Goal: Transaction & Acquisition: Purchase product/service

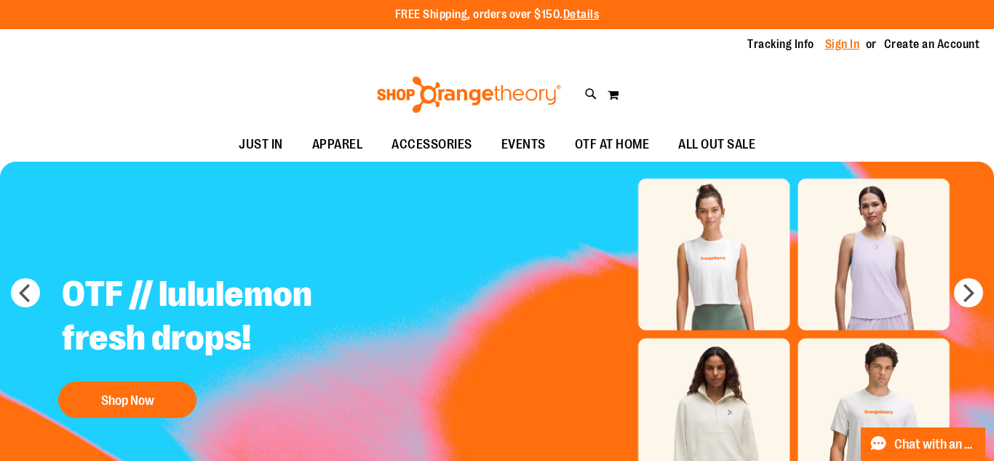
click at [843, 43] on link "Sign In" at bounding box center [843, 44] width 35 height 16
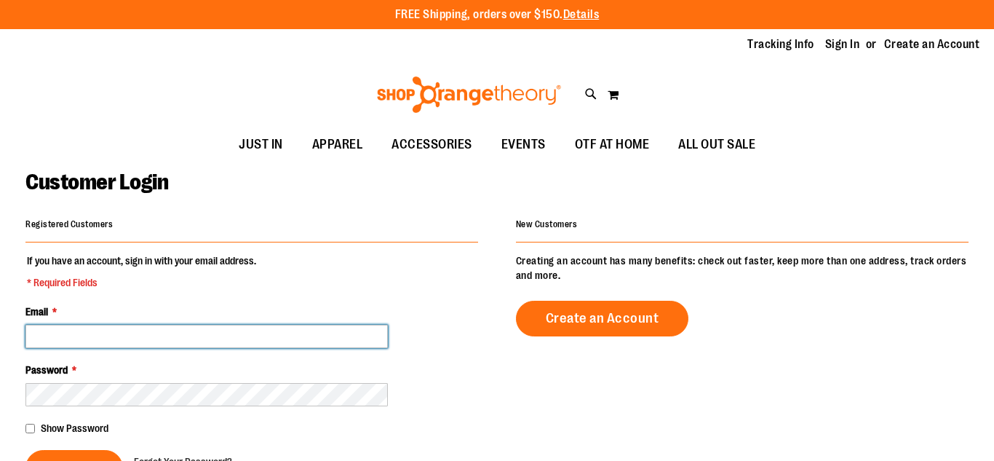
click at [121, 344] on input "Email *" at bounding box center [206, 336] width 363 height 23
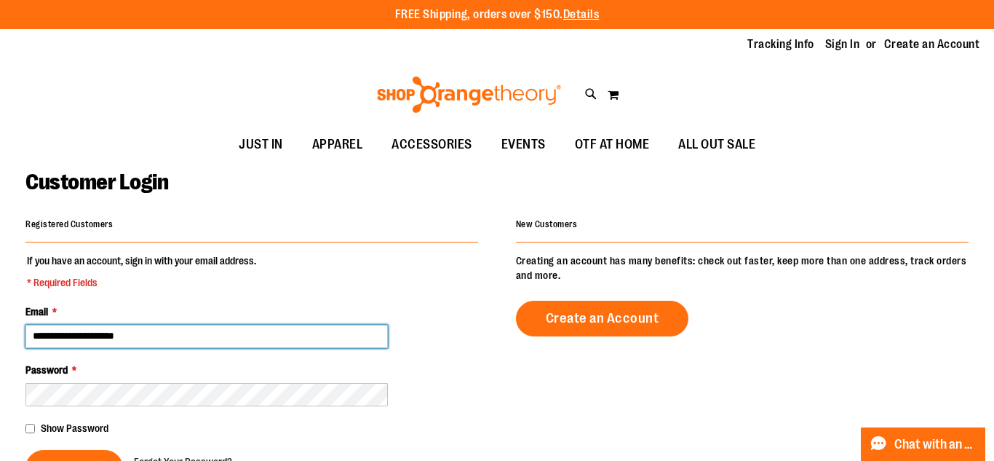
type input "**********"
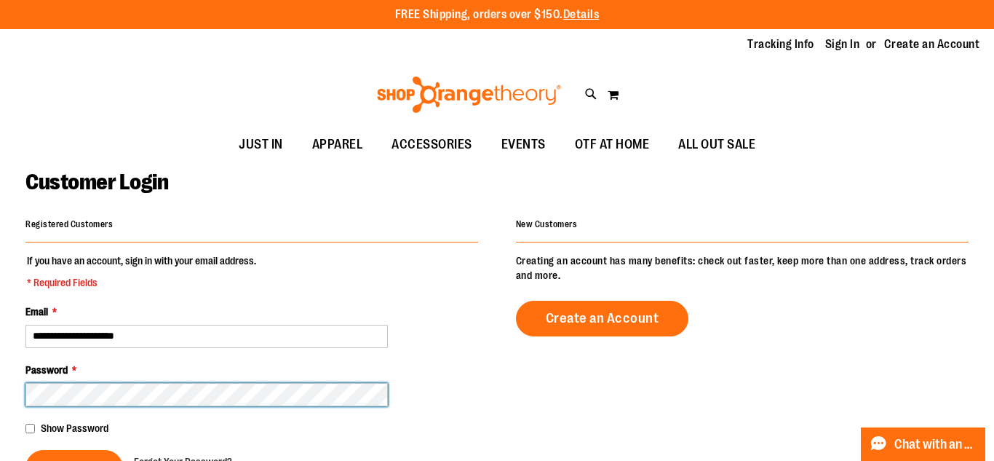
click at [25, 450] on button "Sign In" at bounding box center [74, 468] width 98 height 36
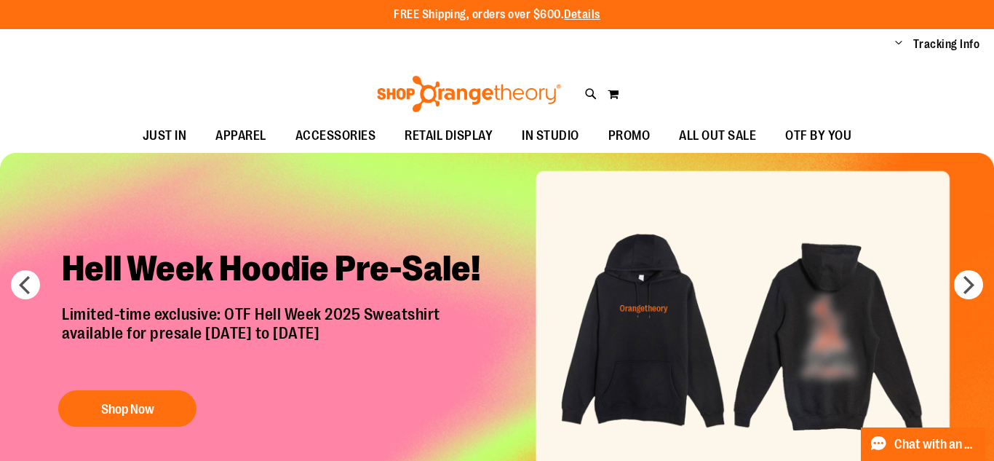
click at [953, 288] on img "Slide 1 of 7" at bounding box center [497, 325] width 994 height 345
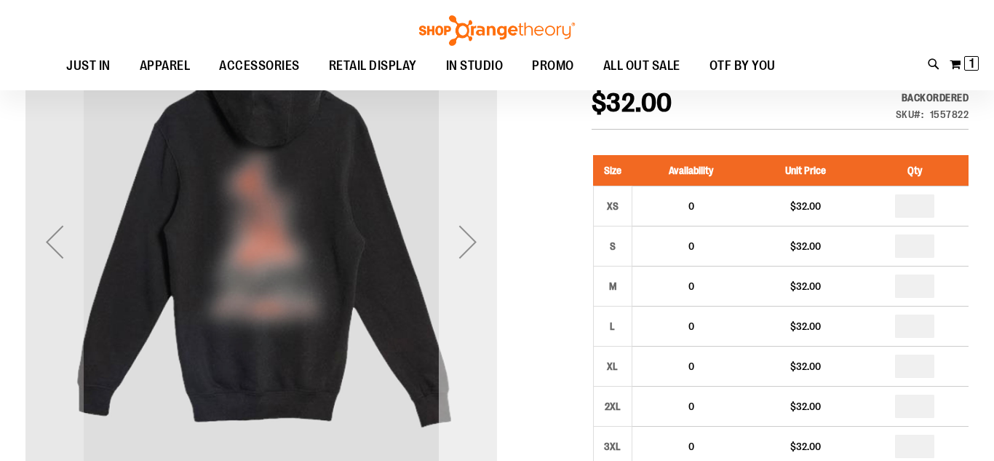
scroll to position [44, 0]
click at [483, 236] on div "Next" at bounding box center [468, 242] width 58 height 58
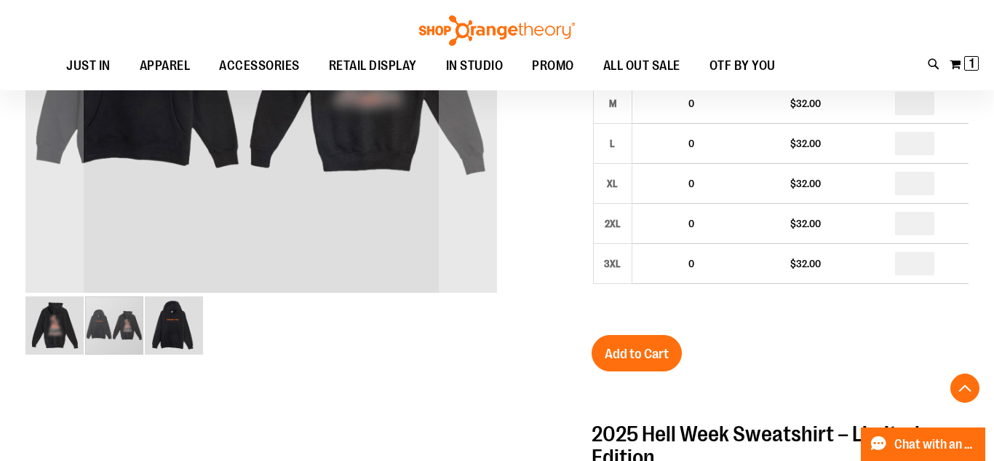
scroll to position [0, 0]
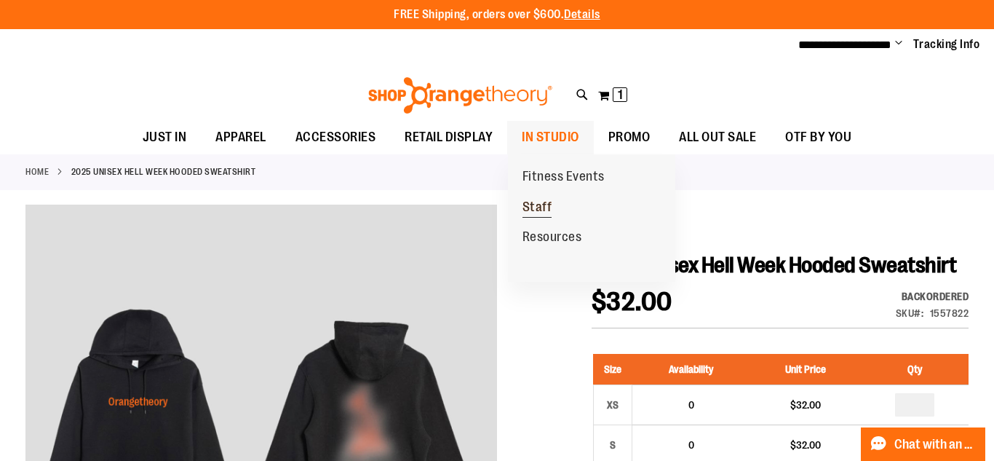
click at [555, 203] on link "Staff" at bounding box center [537, 207] width 59 height 31
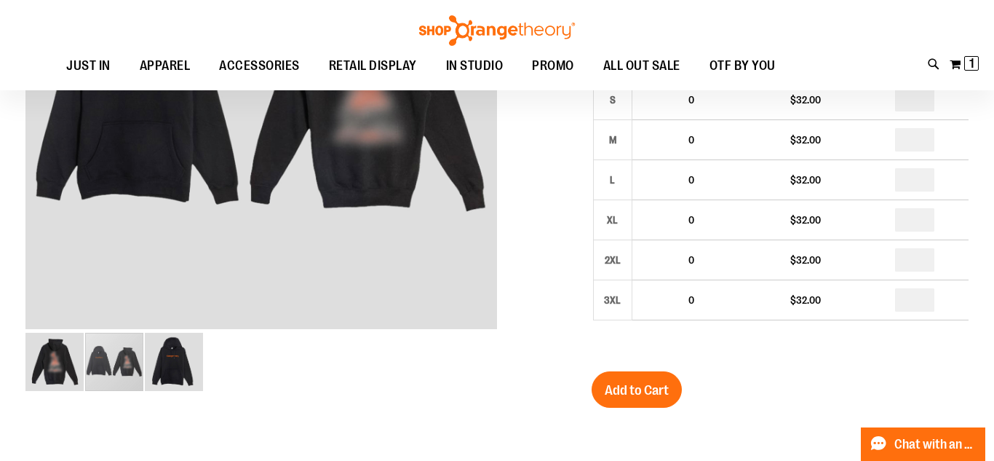
scroll to position [203, 0]
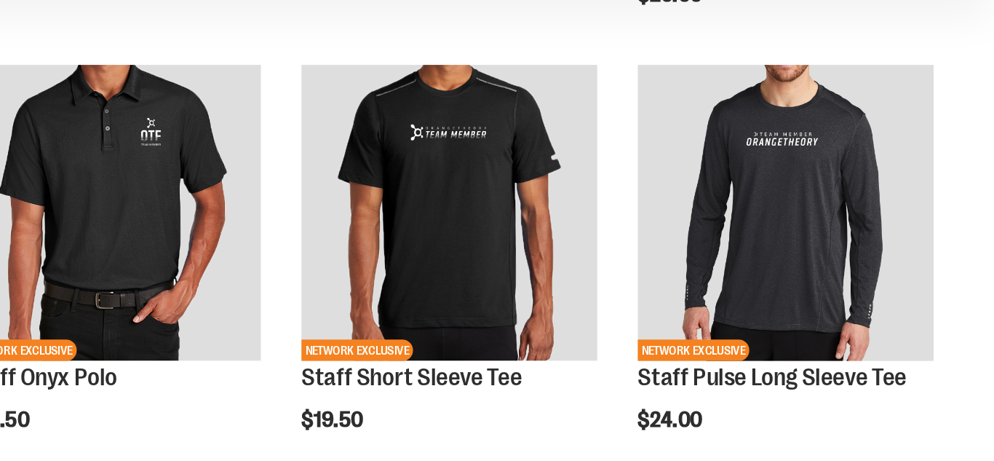
scroll to position [495, 0]
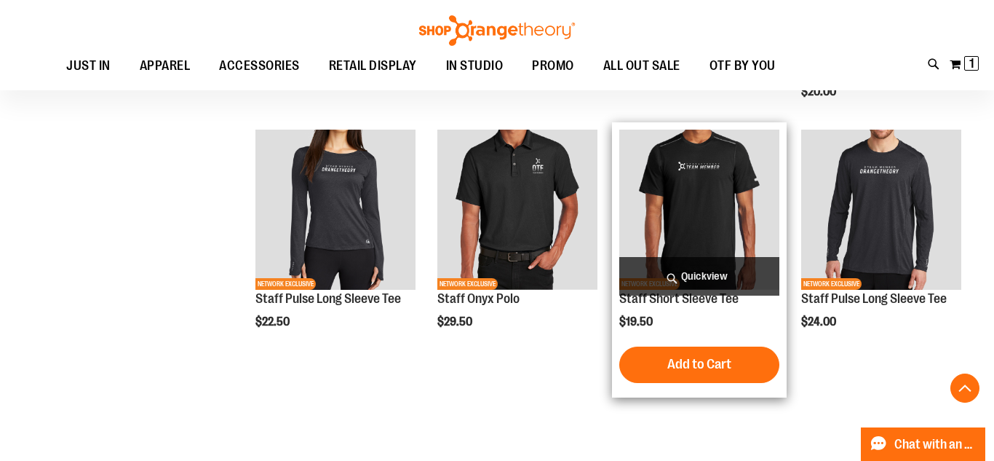
click at [706, 197] on img "product" at bounding box center [699, 210] width 160 height 160
click at [696, 302] on link "Staff Short Sleeve Tee" at bounding box center [678, 298] width 119 height 15
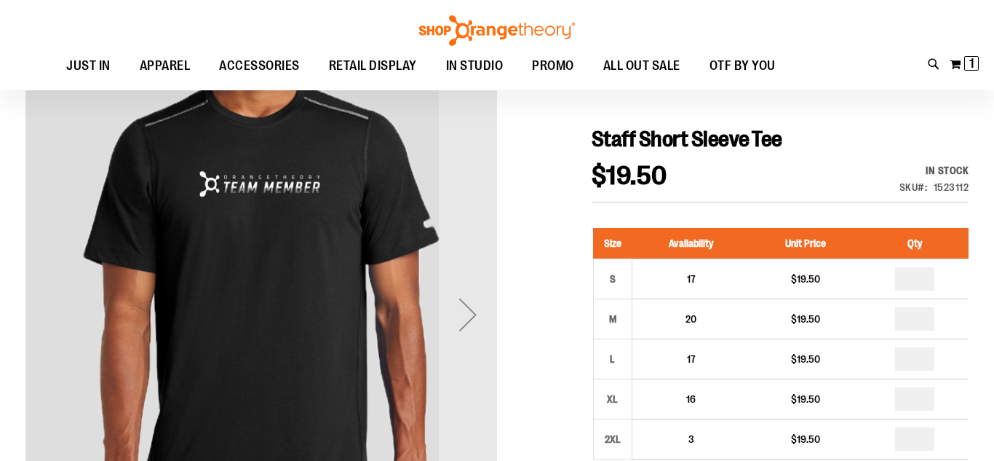
scroll to position [124, 0]
click at [459, 313] on div "Next" at bounding box center [468, 314] width 58 height 58
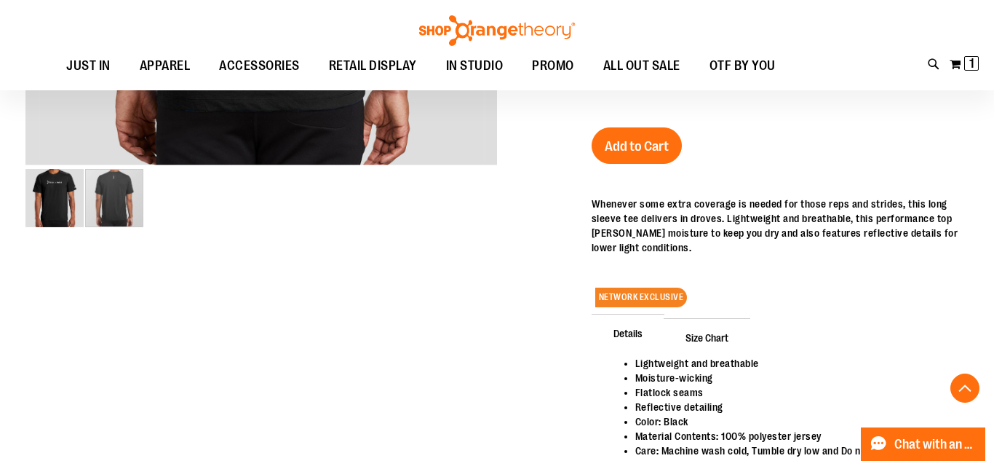
scroll to position [490, 0]
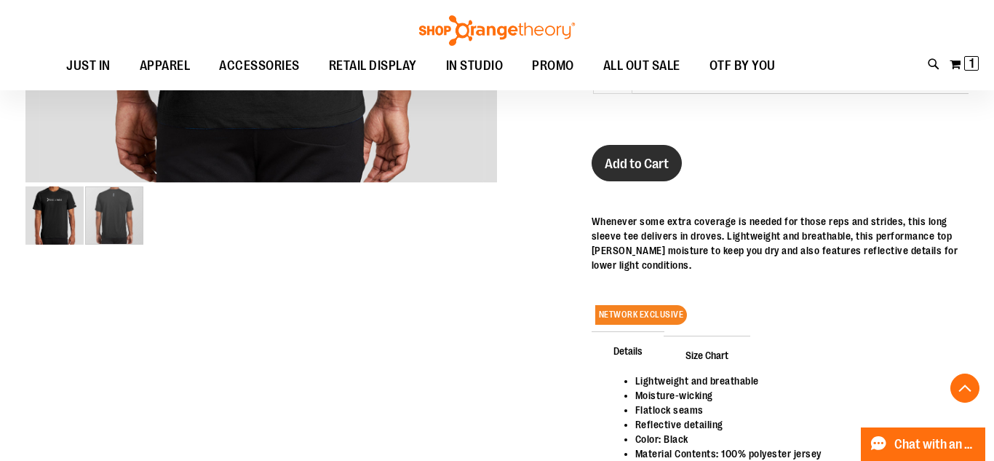
click at [655, 170] on span "Add to Cart" at bounding box center [637, 164] width 64 height 16
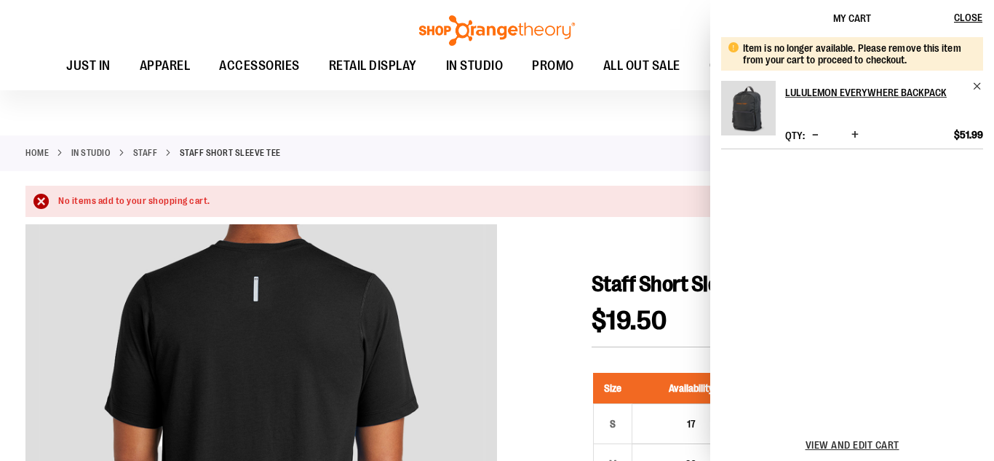
scroll to position [0, 0]
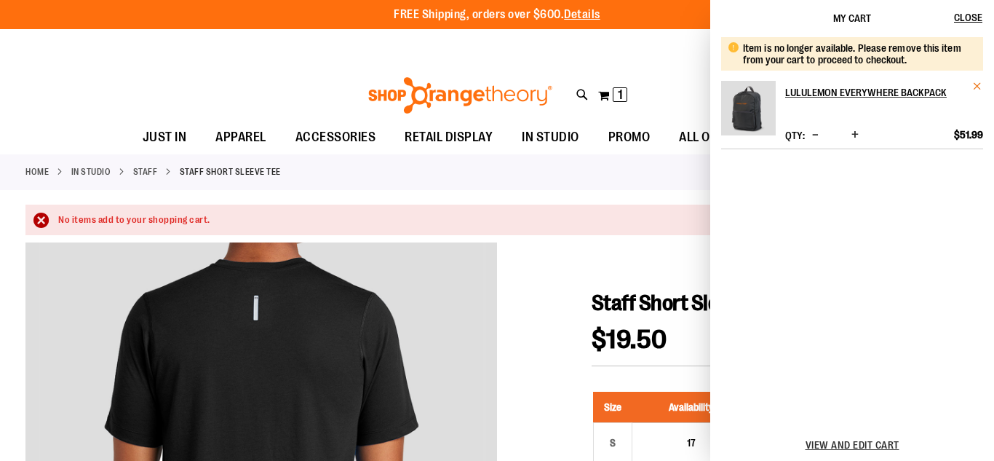
click at [975, 87] on span "Remove item" at bounding box center [978, 86] width 11 height 11
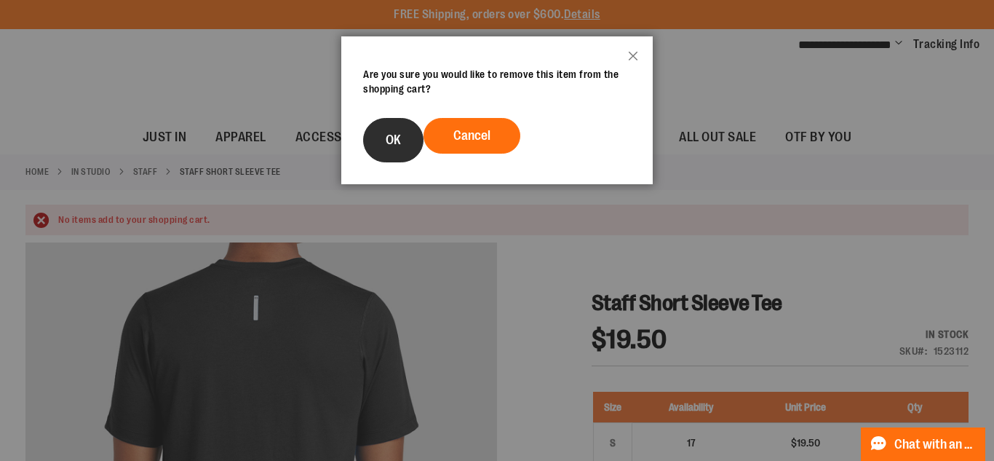
click at [392, 137] on span "OK" at bounding box center [393, 139] width 15 height 15
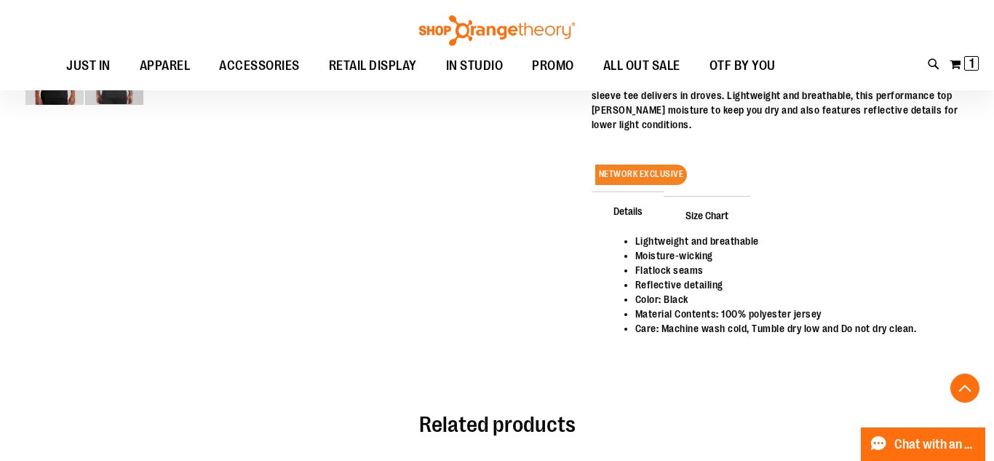
scroll to position [666, 0]
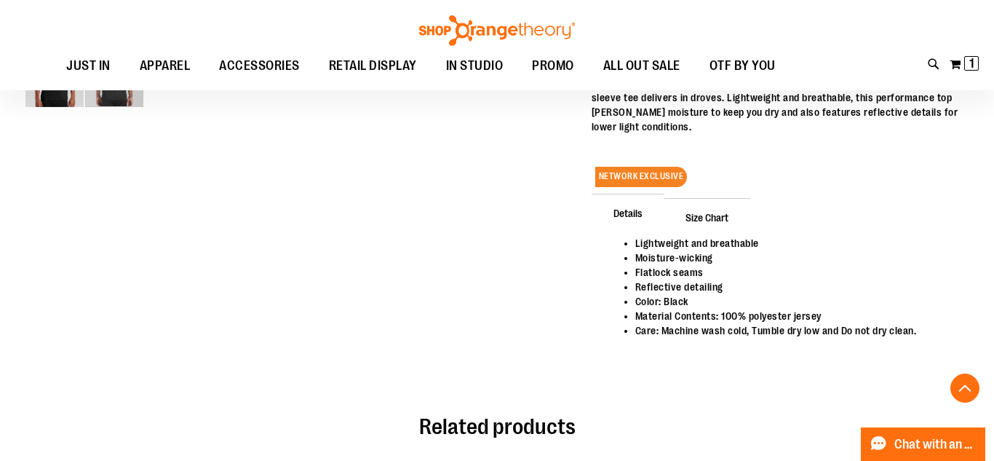
click at [717, 213] on span "Size Chart" at bounding box center [707, 217] width 87 height 38
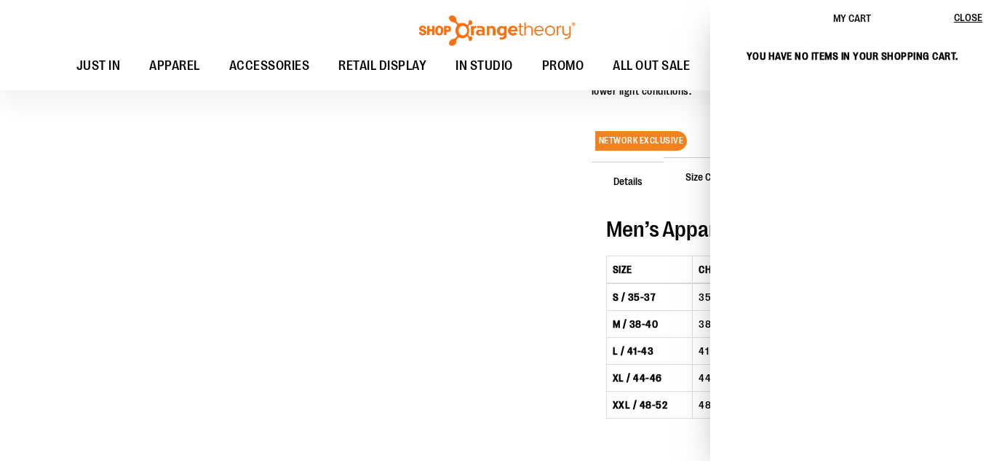
scroll to position [674, 0]
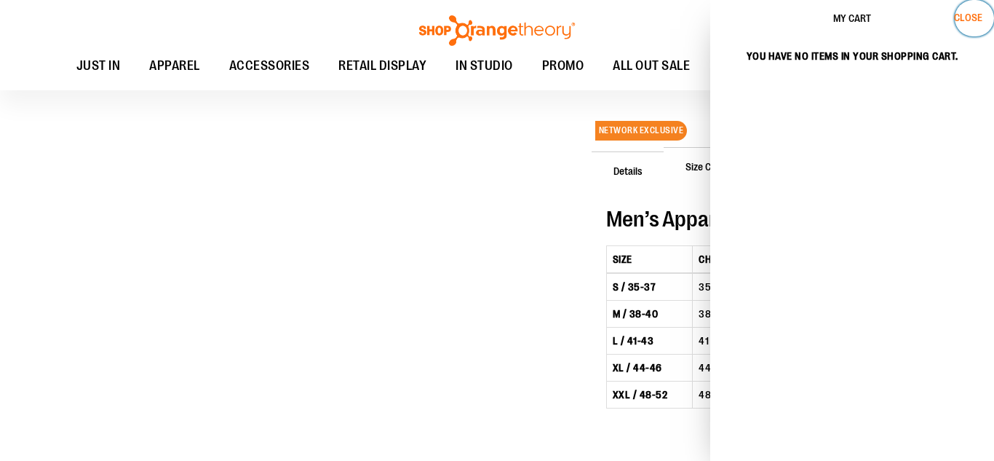
click at [978, 12] on span "Close" at bounding box center [968, 18] width 28 height 12
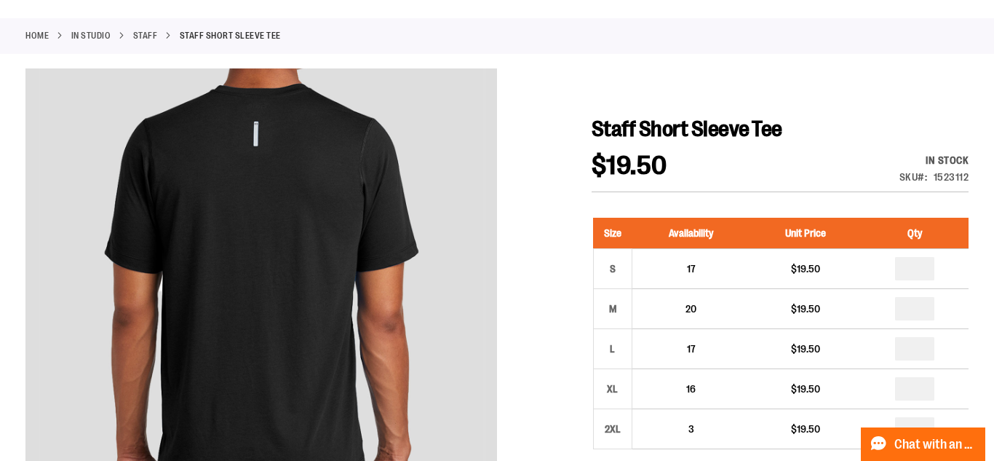
scroll to position [0, 0]
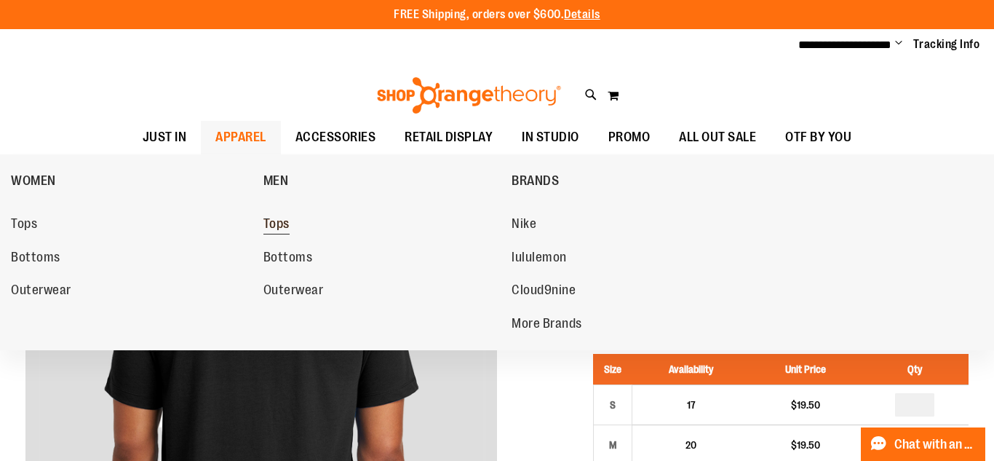
click at [284, 232] on span "Tops" at bounding box center [277, 225] width 26 height 18
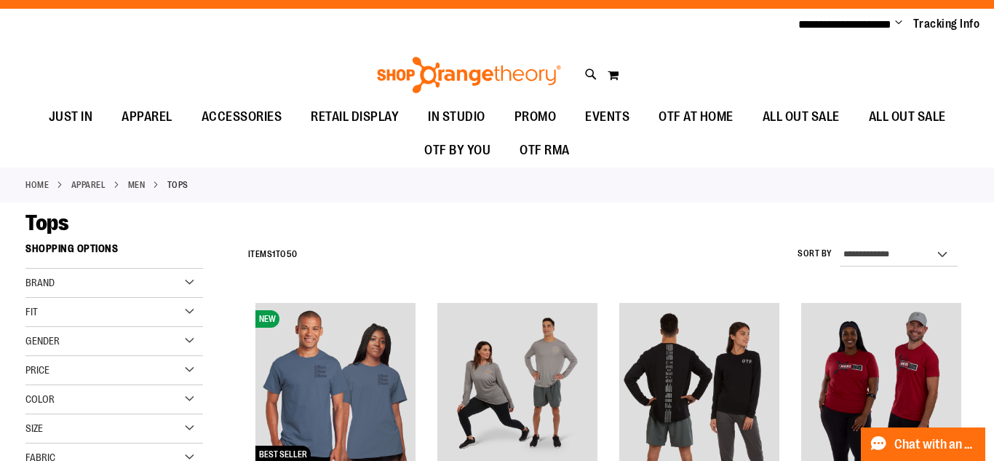
scroll to position [28, 0]
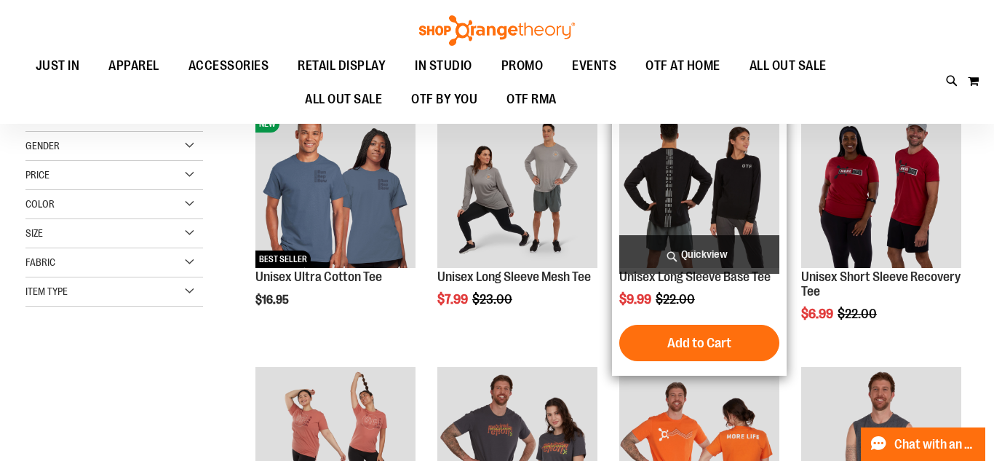
click at [716, 214] on img "product" at bounding box center [699, 188] width 160 height 160
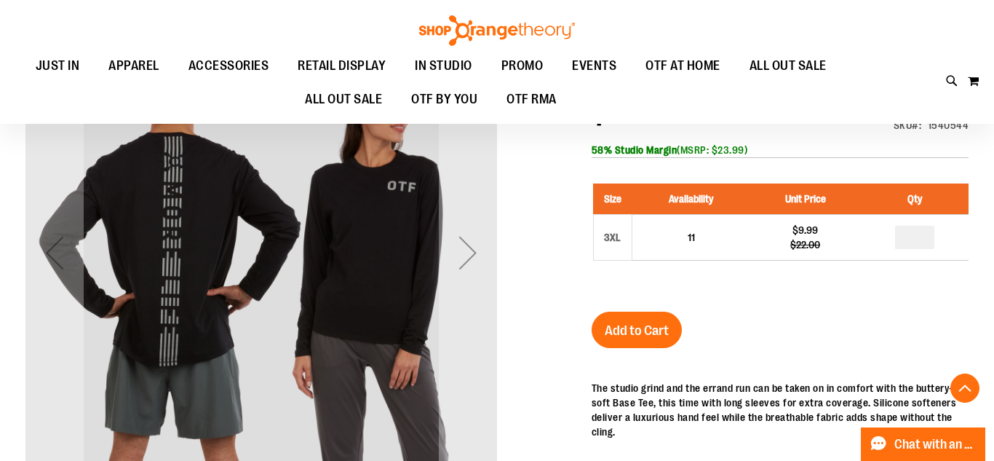
scroll to position [231, 0]
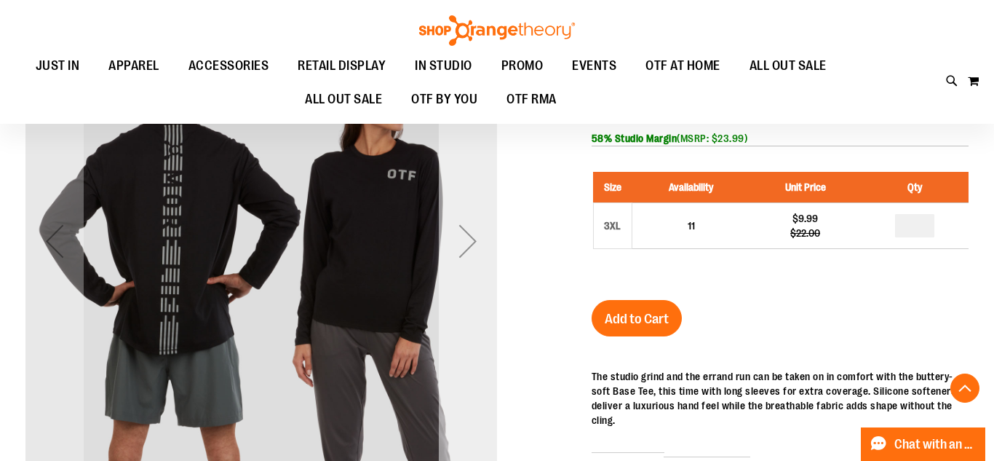
click at [464, 240] on div "Next" at bounding box center [468, 241] width 58 height 58
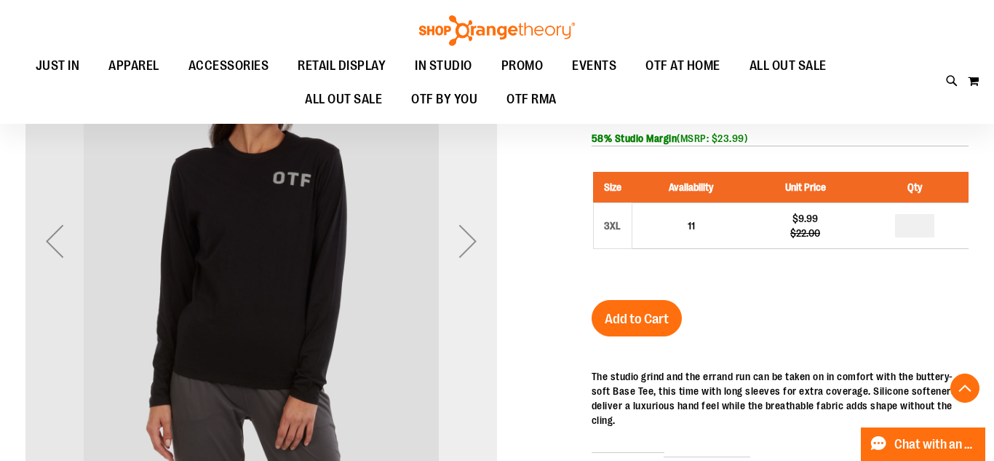
click at [464, 240] on div "Next" at bounding box center [468, 241] width 58 height 58
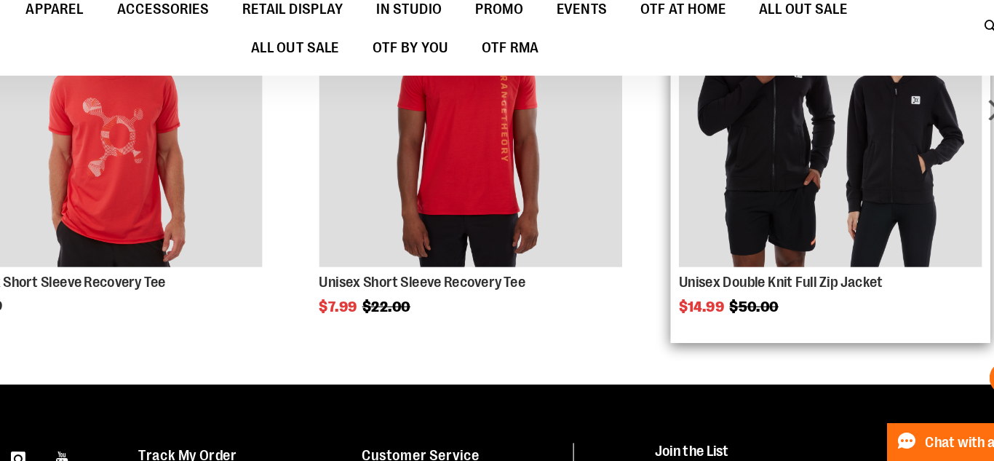
scroll to position [913, 0]
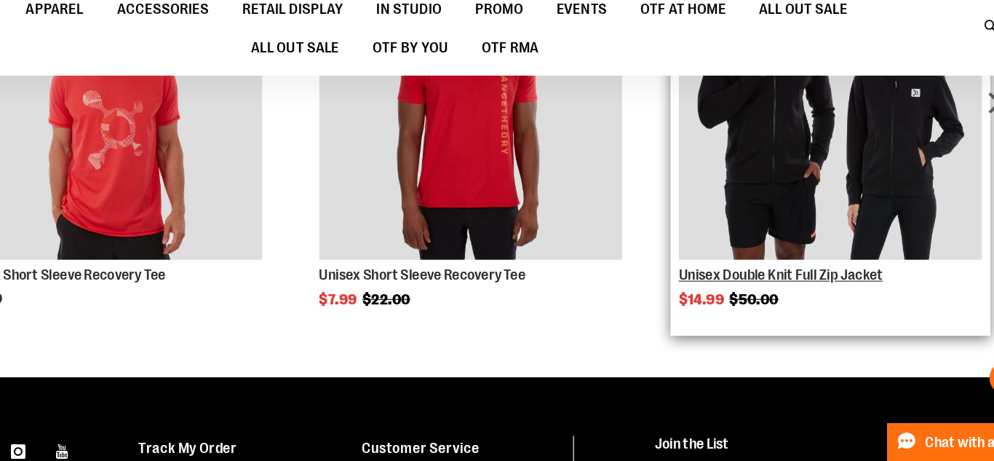
click at [819, 305] on link "Unisex Double Knit Full Zip Jacket" at bounding box center [768, 297] width 178 height 15
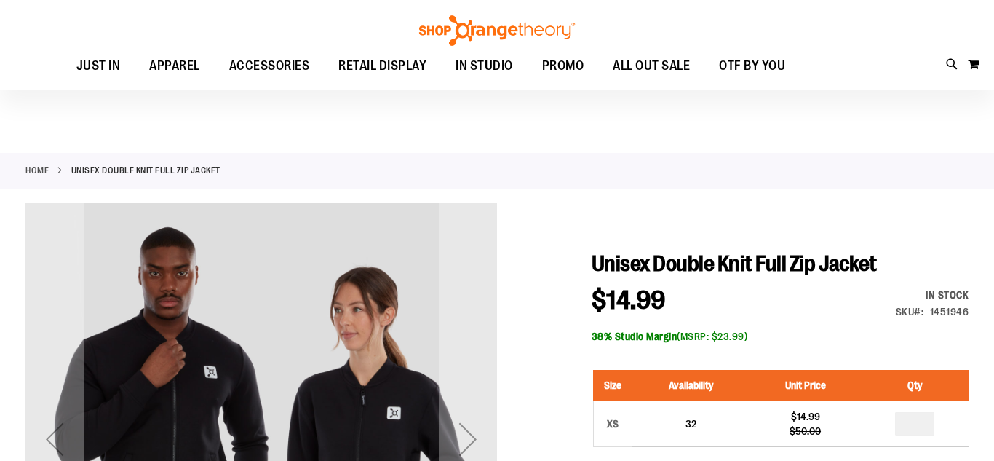
scroll to position [169, 0]
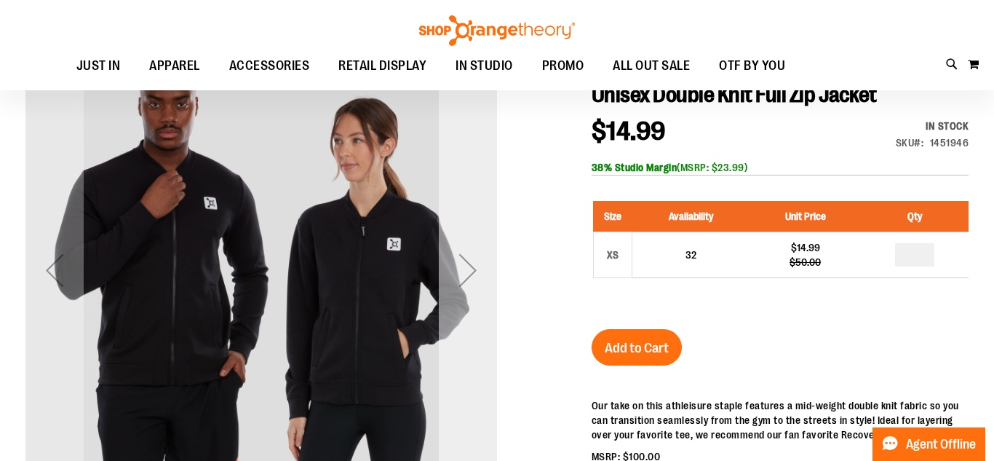
click at [477, 277] on div "Next" at bounding box center [468, 270] width 58 height 58
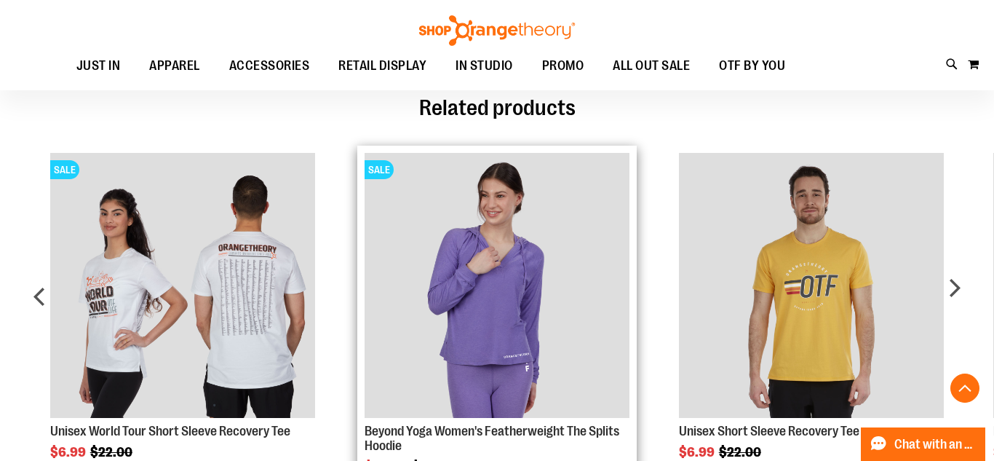
scroll to position [1166, 0]
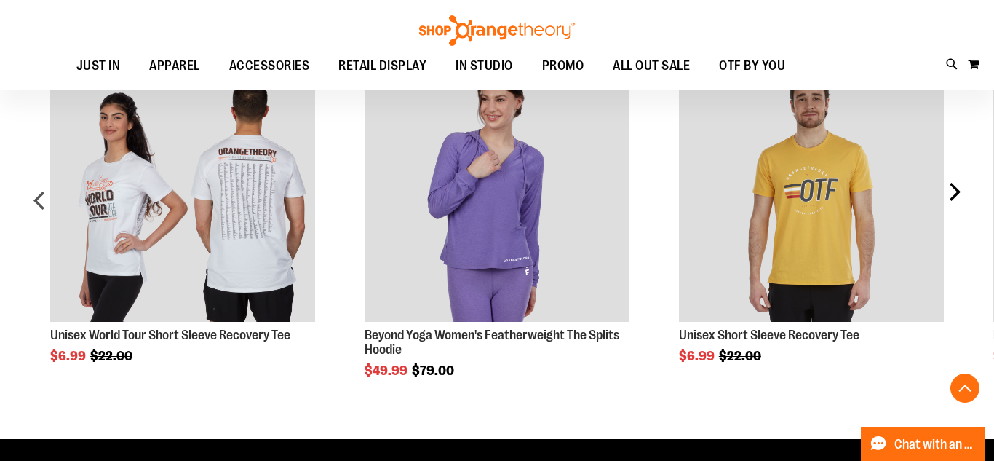
click at [957, 205] on div "next" at bounding box center [954, 206] width 29 height 342
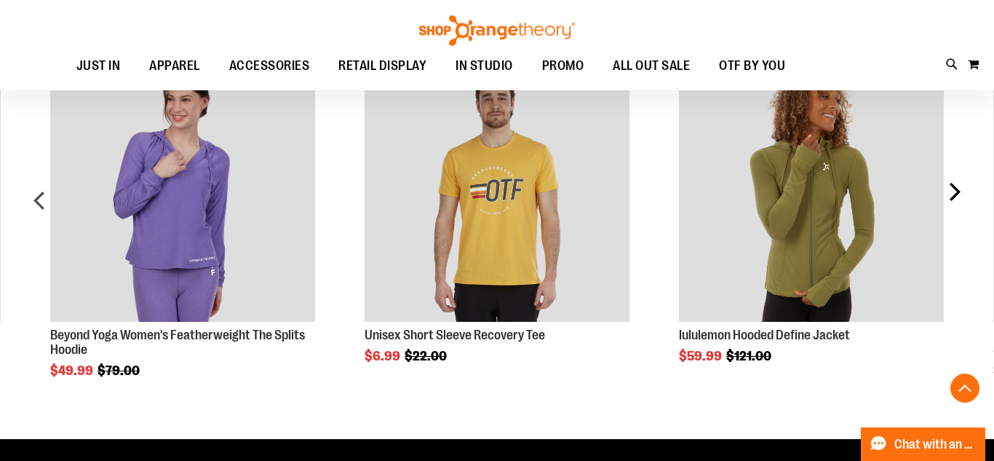
click at [959, 210] on div "next" at bounding box center [954, 206] width 29 height 342
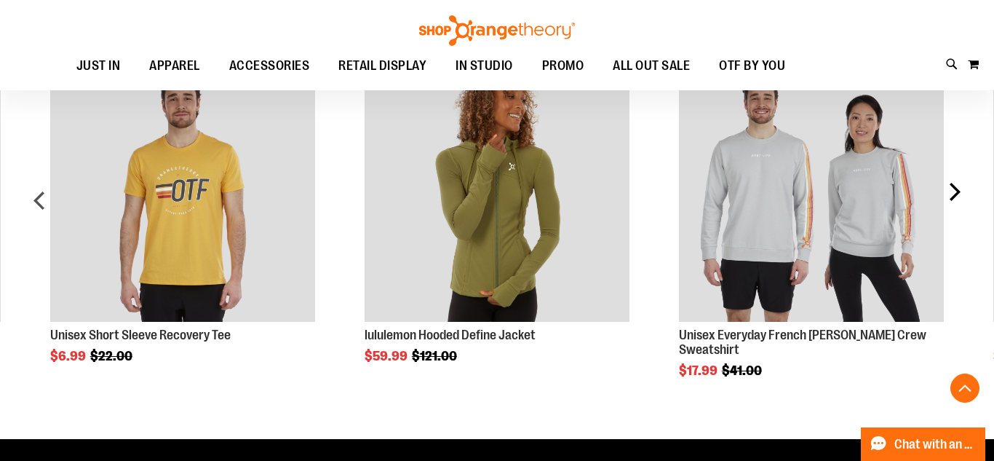
click at [959, 210] on div "next" at bounding box center [954, 206] width 29 height 342
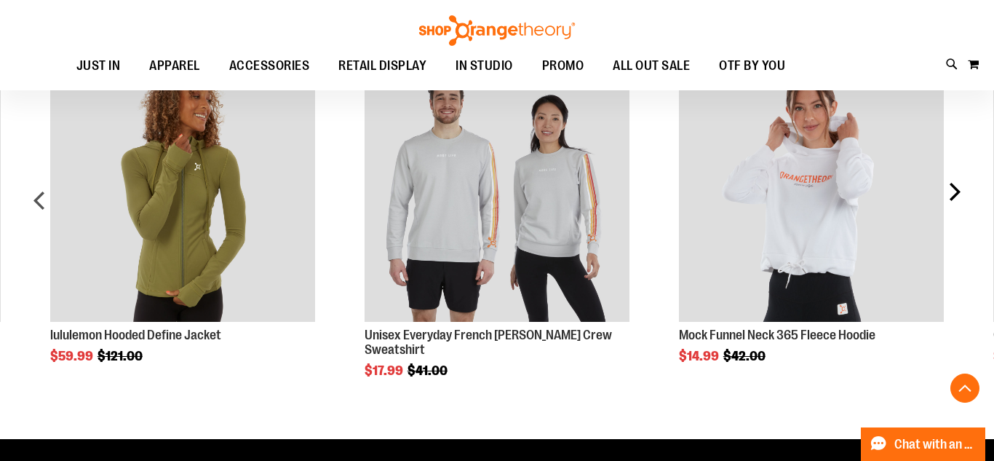
click at [958, 211] on div "next" at bounding box center [954, 206] width 29 height 342
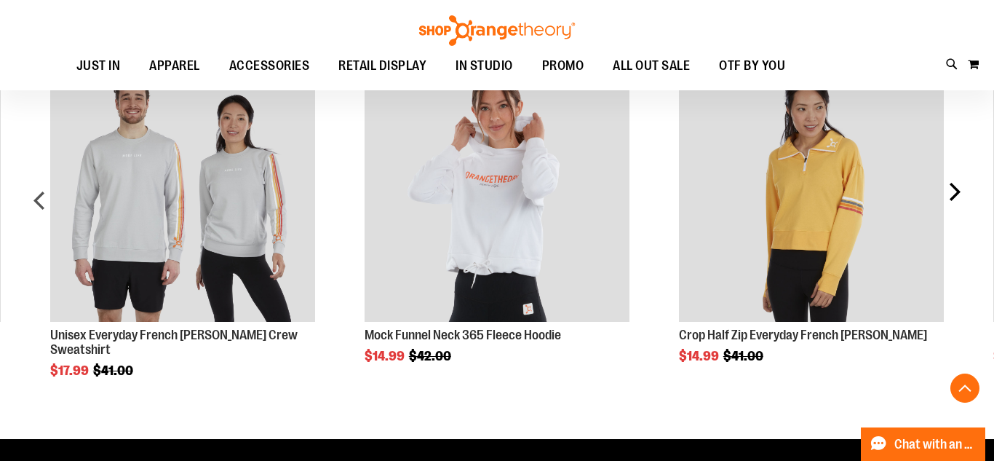
click at [958, 211] on div "next" at bounding box center [954, 206] width 29 height 342
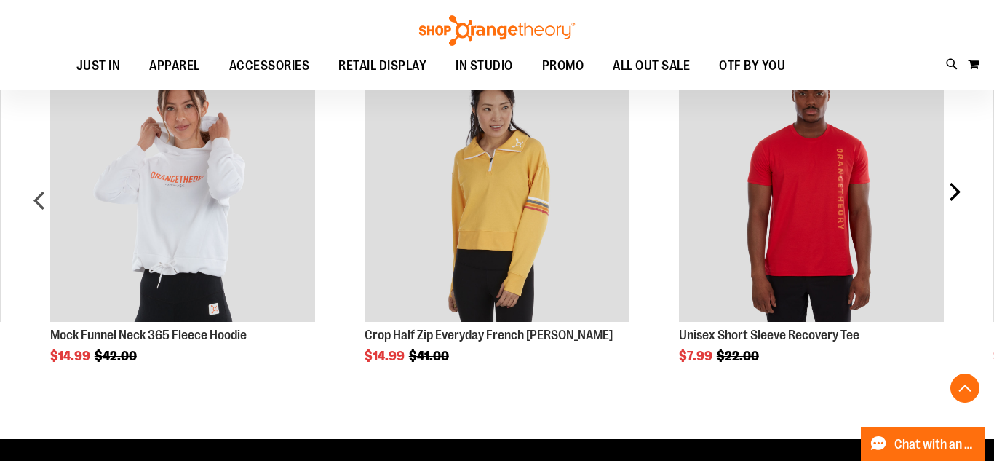
click at [958, 211] on div "next" at bounding box center [954, 206] width 29 height 342
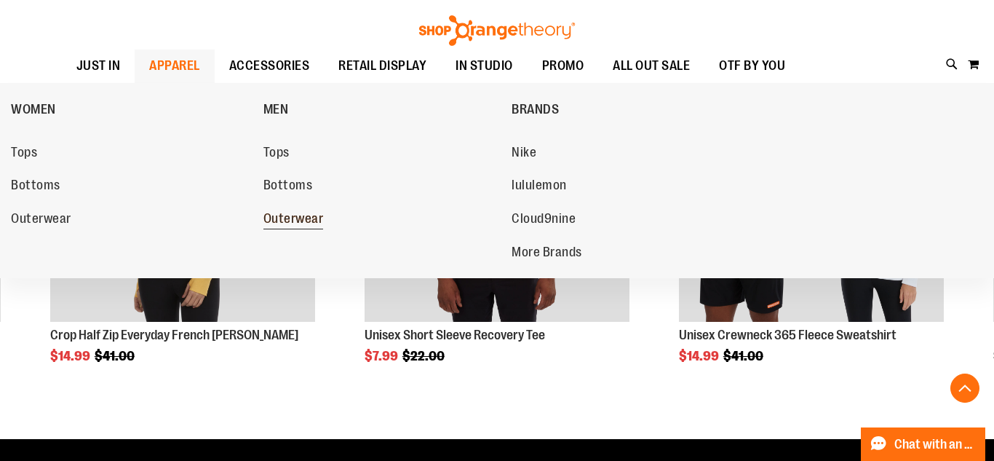
click at [296, 216] on span "Outerwear" at bounding box center [294, 220] width 60 height 18
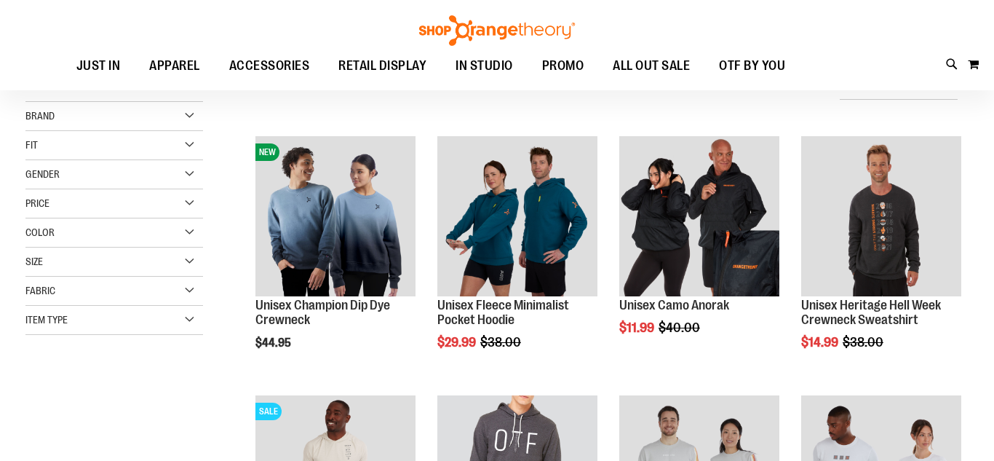
scroll to position [153, 0]
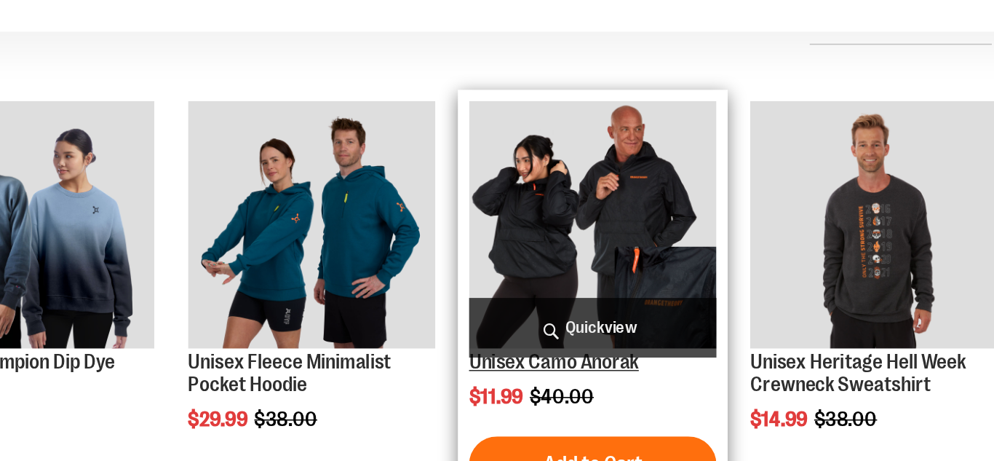
click at [697, 309] on link "Unisex Camo Anorak" at bounding box center [674, 304] width 110 height 15
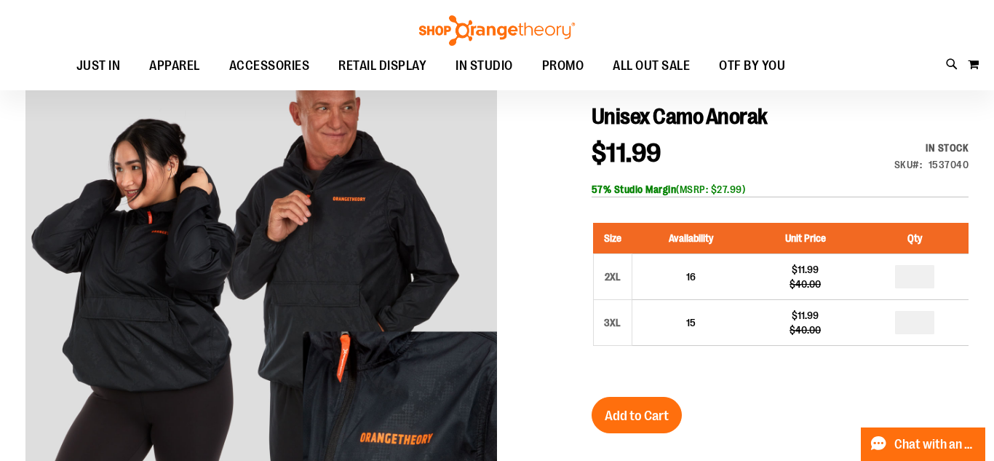
scroll to position [146, 0]
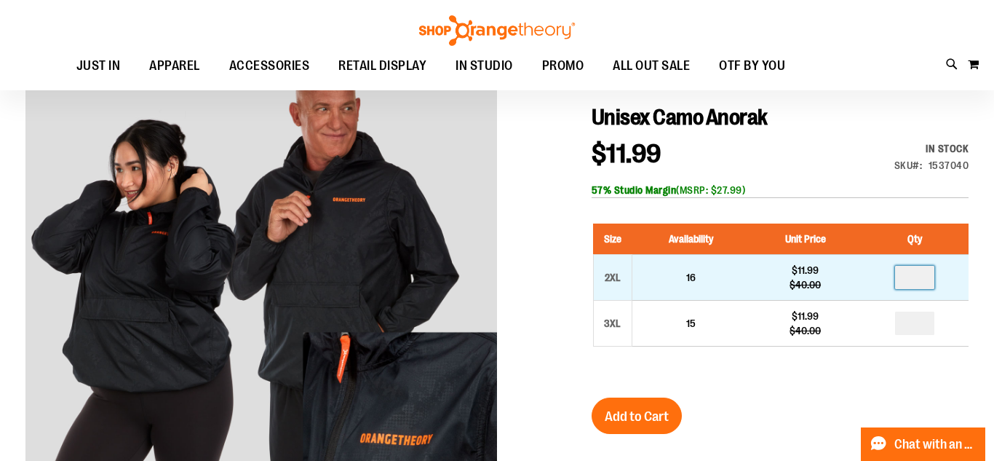
click at [925, 280] on input "number" at bounding box center [914, 277] width 39 height 23
type input "*"
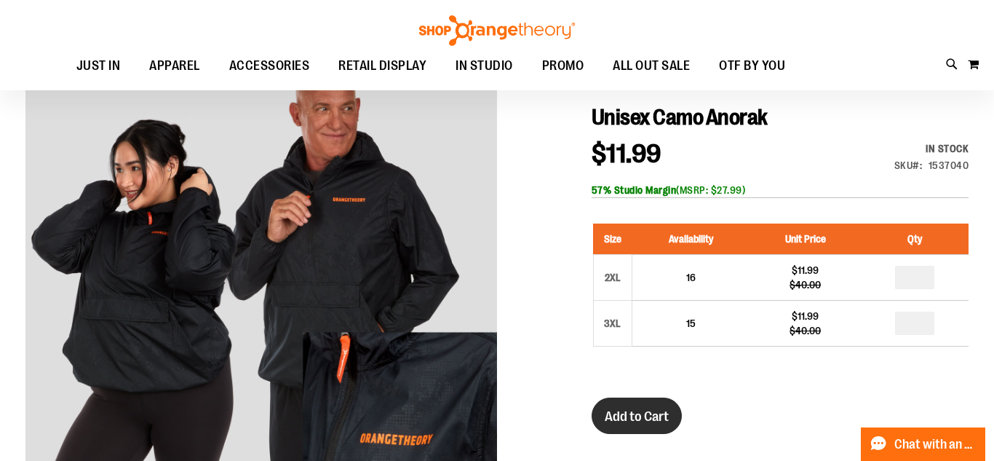
click at [649, 408] on button "Add to Cart" at bounding box center [637, 415] width 90 height 36
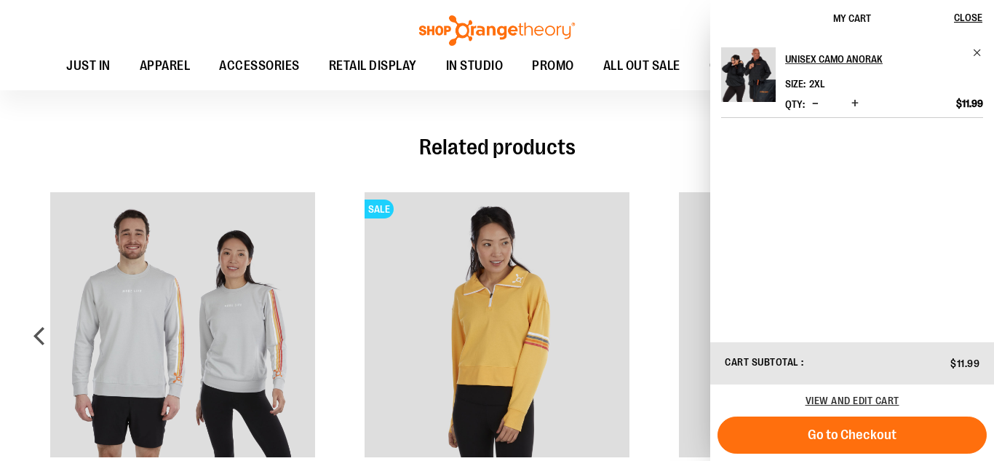
scroll to position [791, 0]
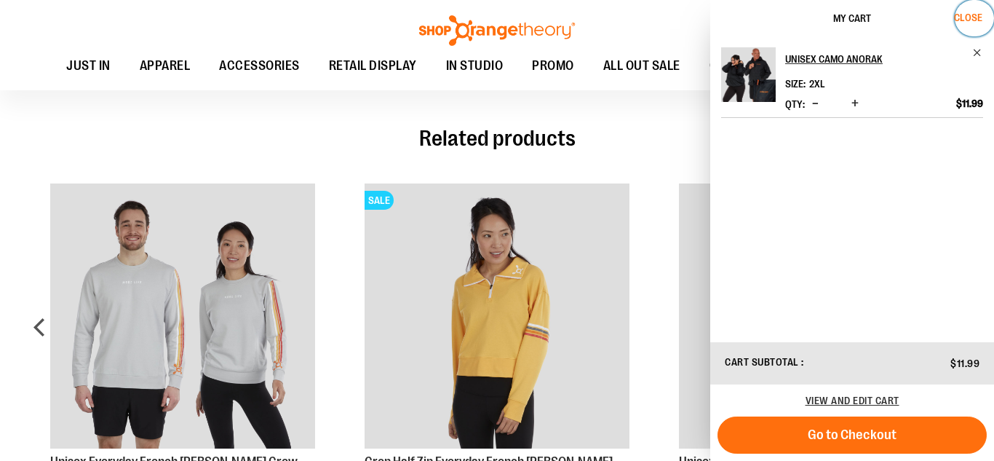
click at [971, 20] on span "Close" at bounding box center [968, 18] width 28 height 12
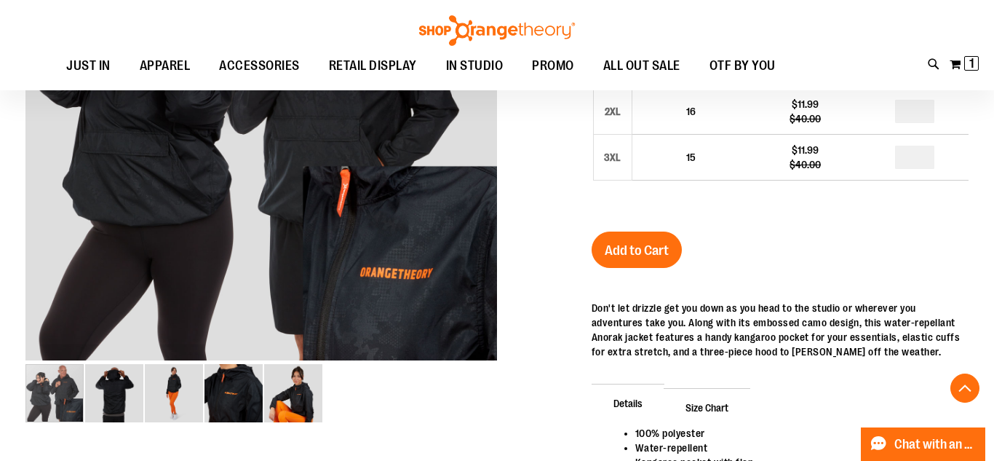
scroll to position [0, 0]
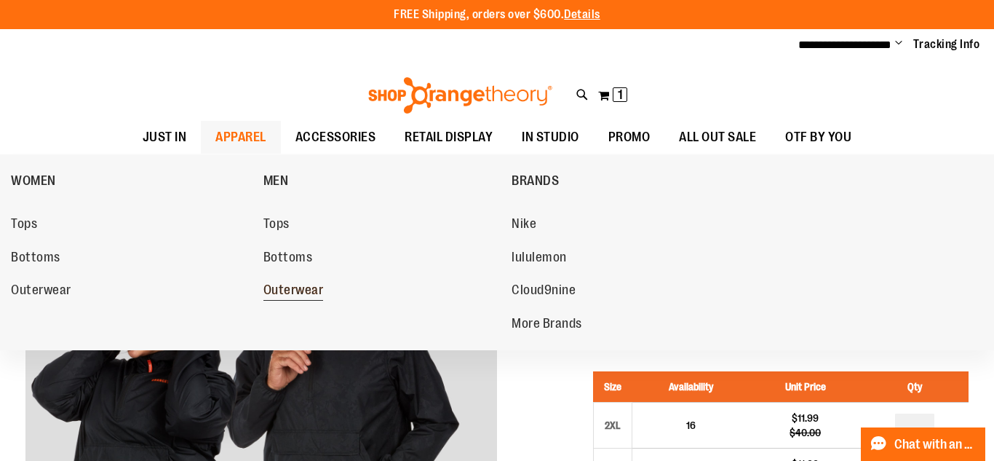
click at [288, 290] on span "Outerwear" at bounding box center [294, 291] width 60 height 18
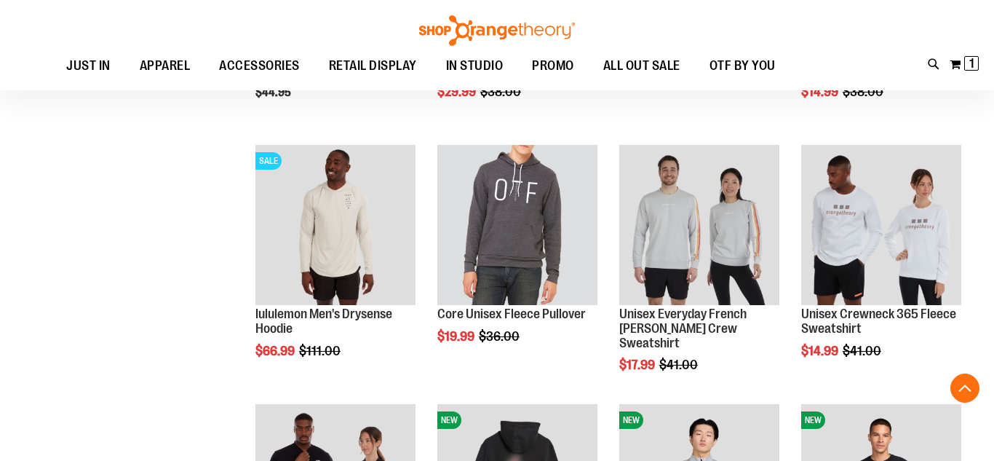
scroll to position [263, 0]
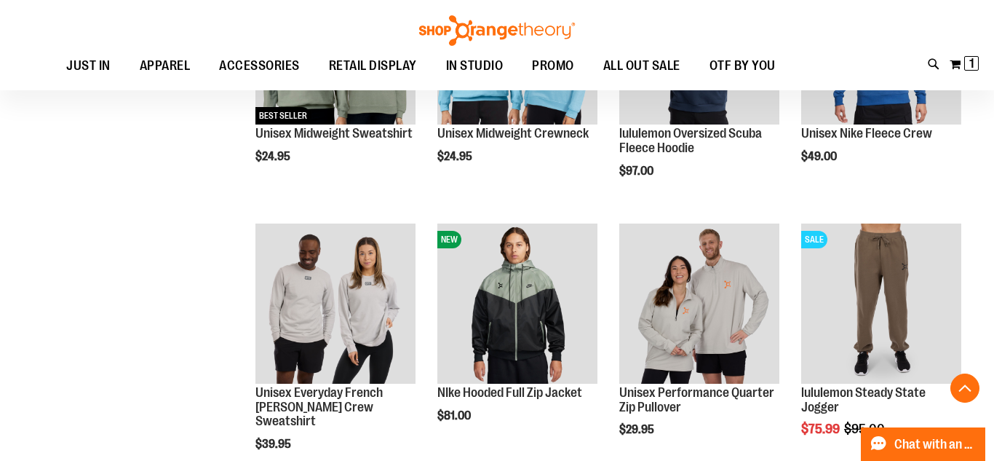
scroll to position [973, 0]
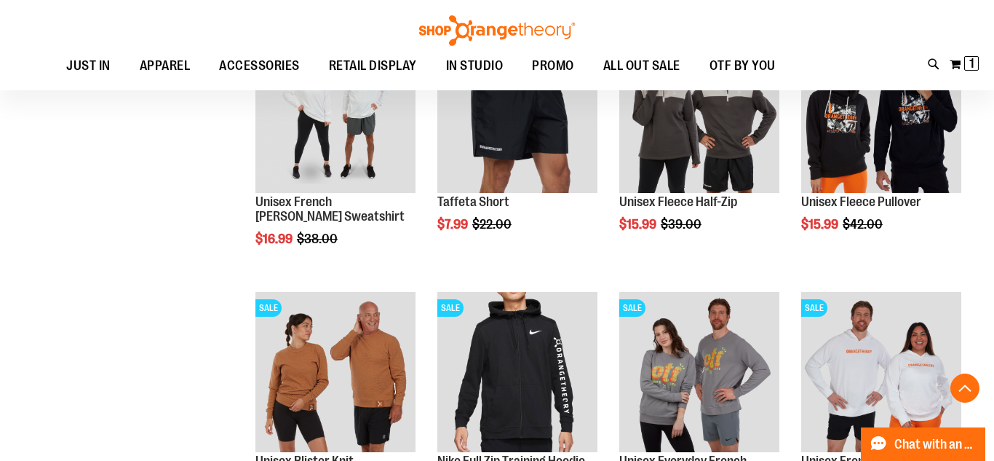
scroll to position [1650, 0]
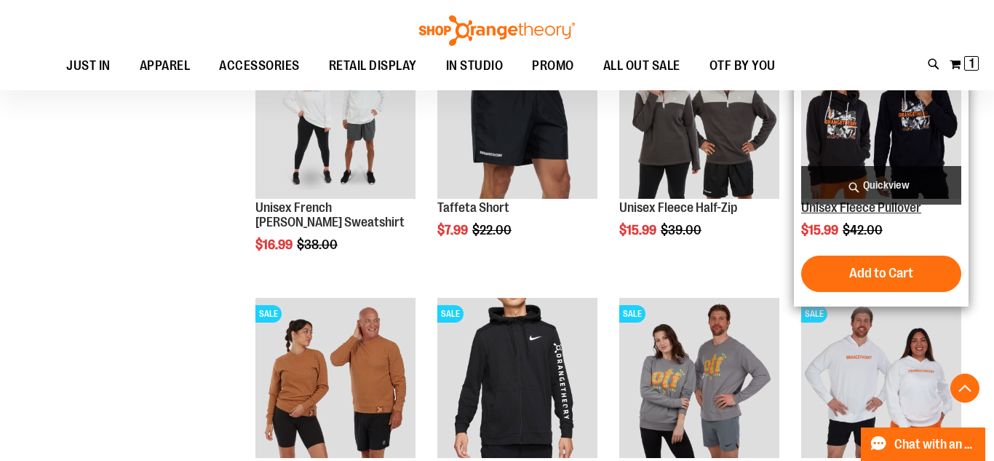
click at [882, 210] on link "Unisex Fleece Pullover" at bounding box center [861, 207] width 120 height 15
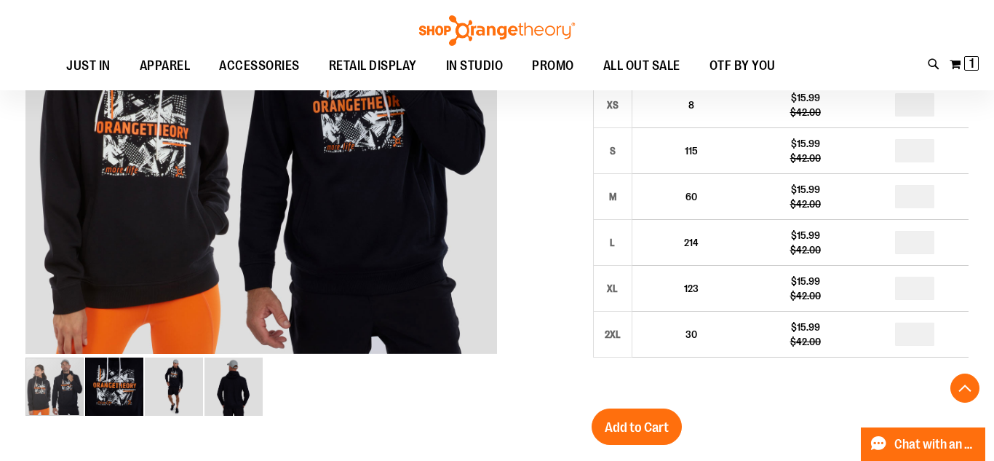
scroll to position [325, 0]
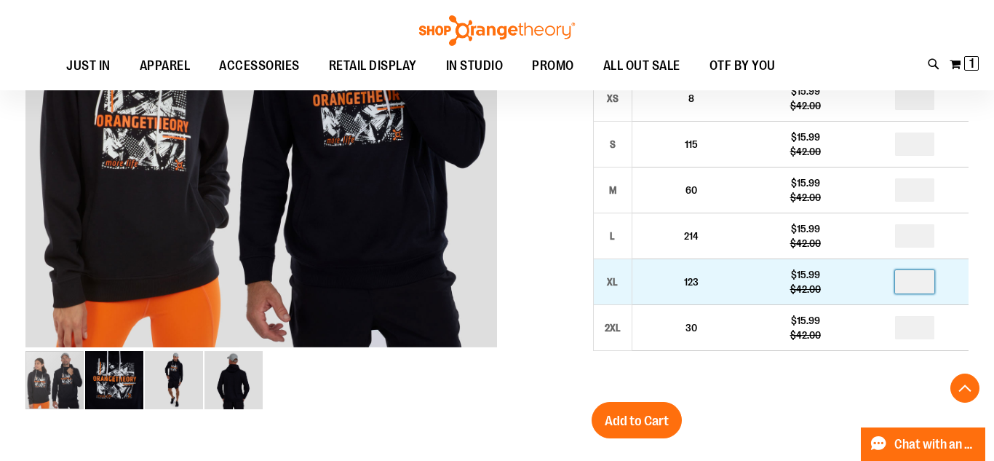
click at [925, 282] on input "number" at bounding box center [914, 281] width 39 height 23
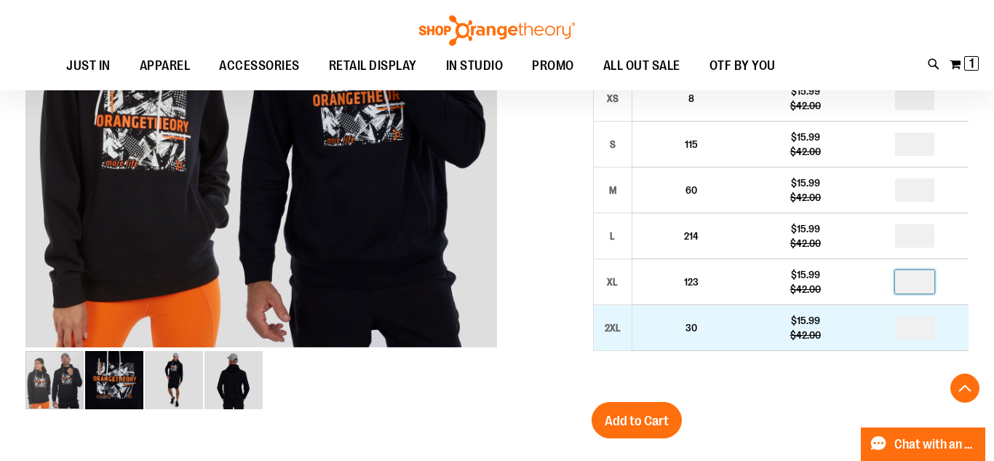
type input "*"
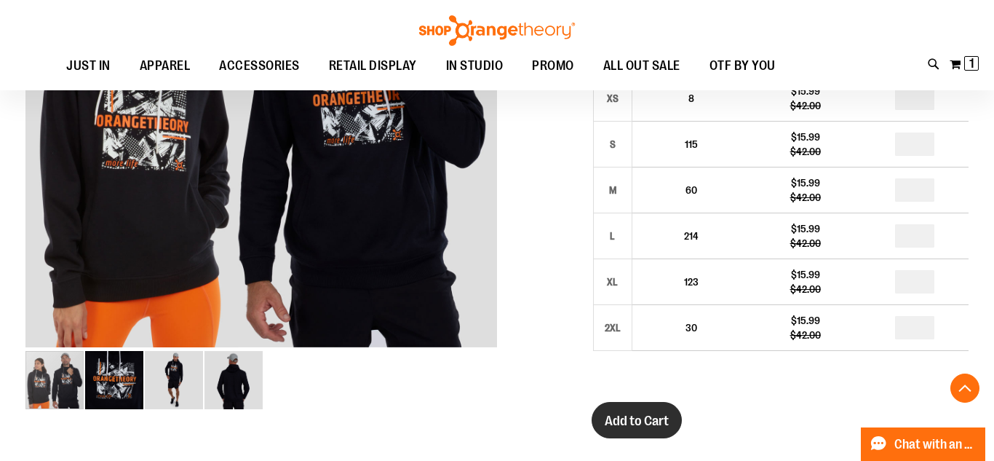
click at [632, 436] on button "Add to Cart" at bounding box center [637, 420] width 90 height 36
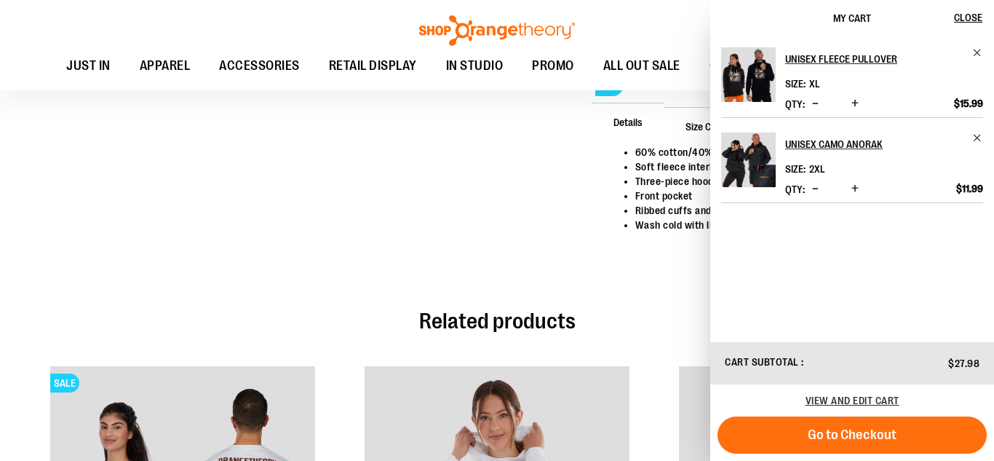
scroll to position [0, 0]
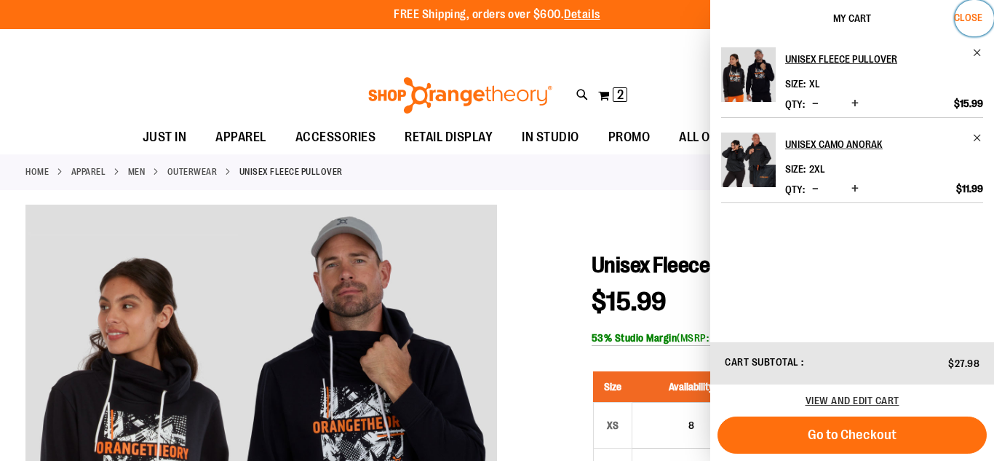
click at [969, 21] on span "Close" at bounding box center [968, 18] width 28 height 12
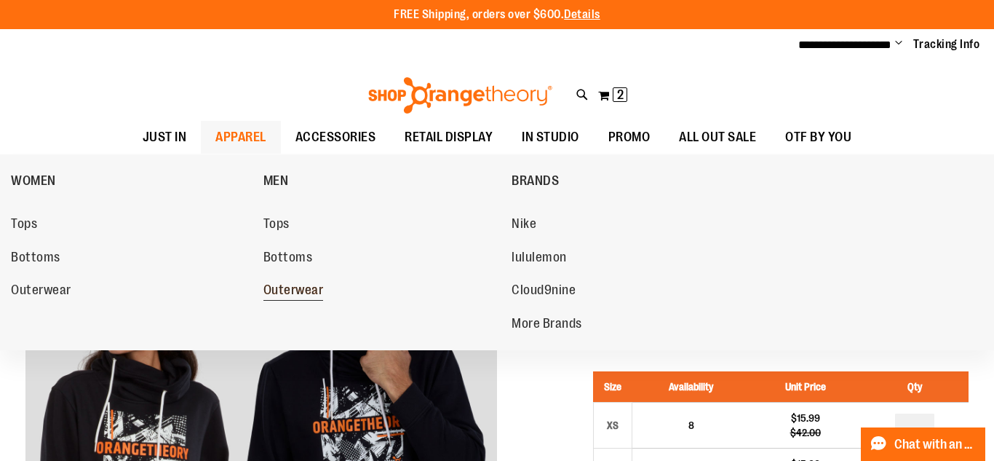
click at [288, 288] on span "Outerwear" at bounding box center [294, 291] width 60 height 18
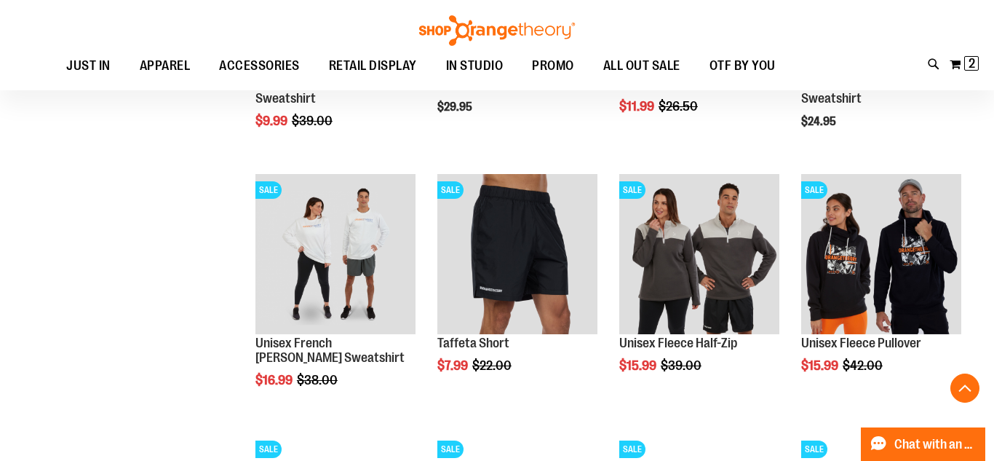
scroll to position [1521, 0]
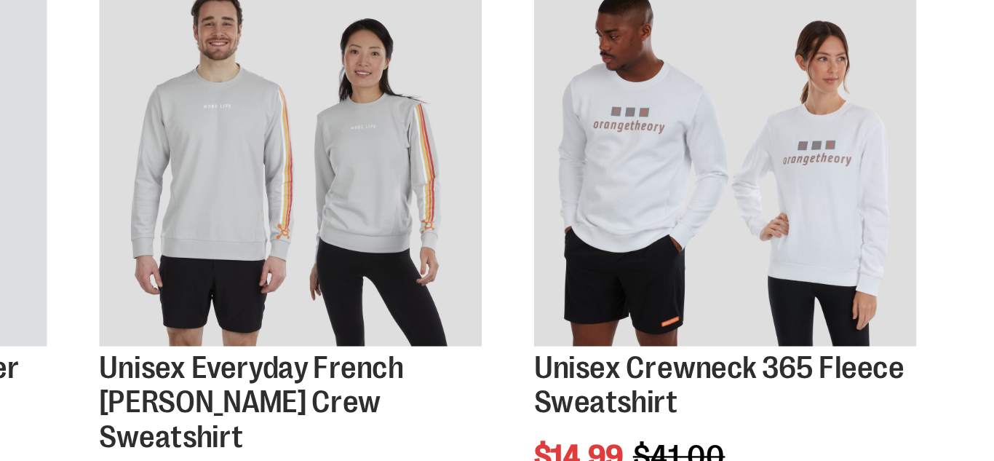
scroll to position [248, 0]
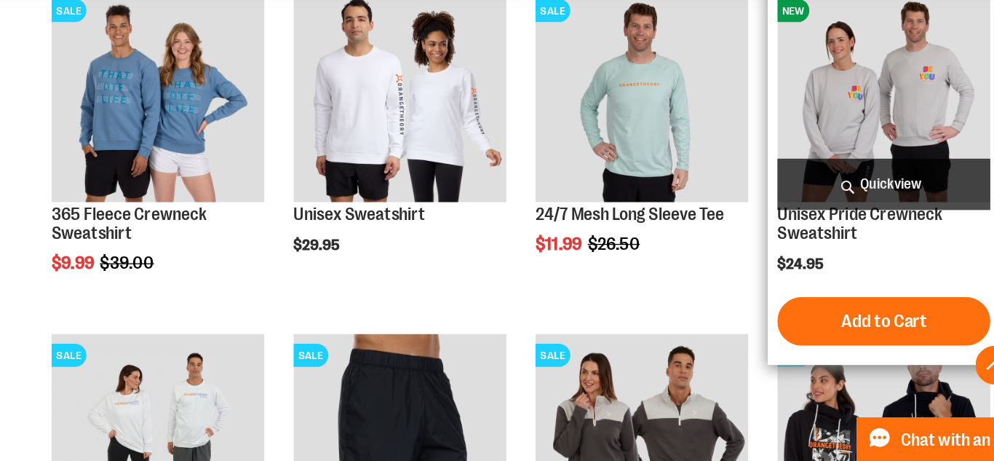
scroll to position [1325, 0]
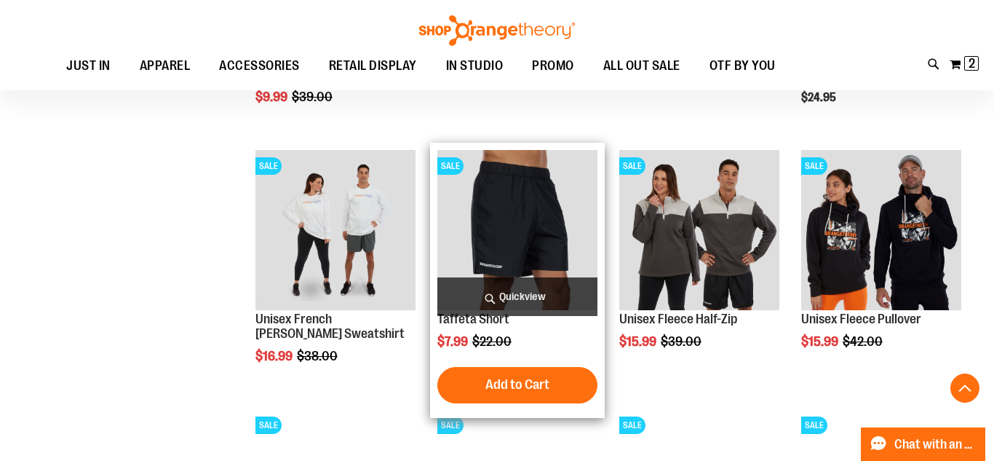
scroll to position [1535, 0]
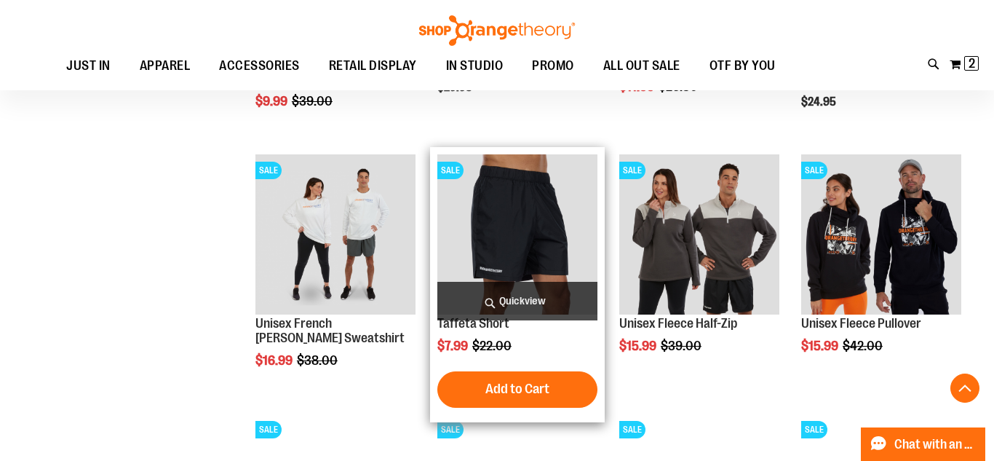
click at [478, 282] on span "Quickview" at bounding box center [518, 301] width 160 height 39
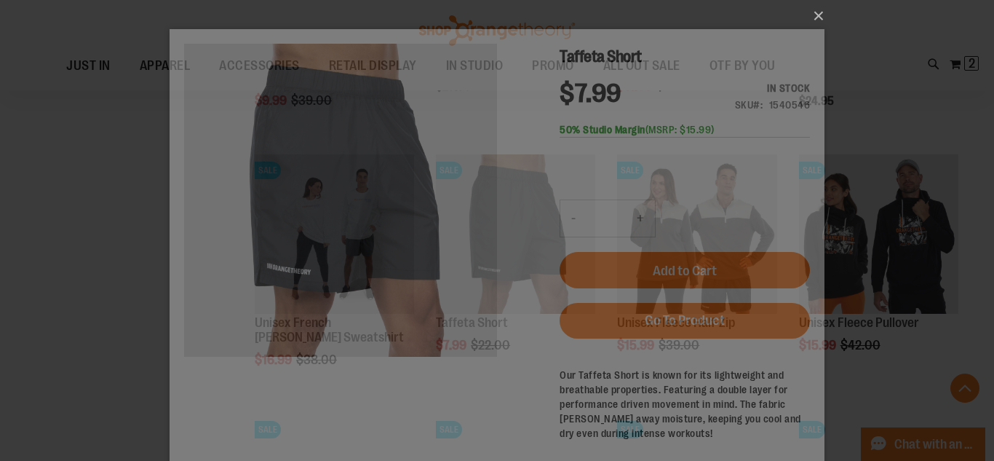
scroll to position [0, 0]
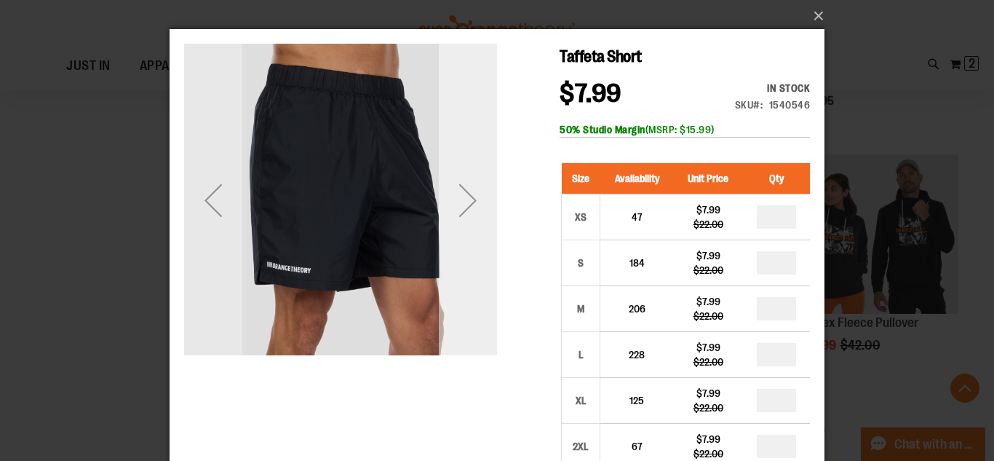
click at [482, 208] on div "Next" at bounding box center [468, 200] width 58 height 58
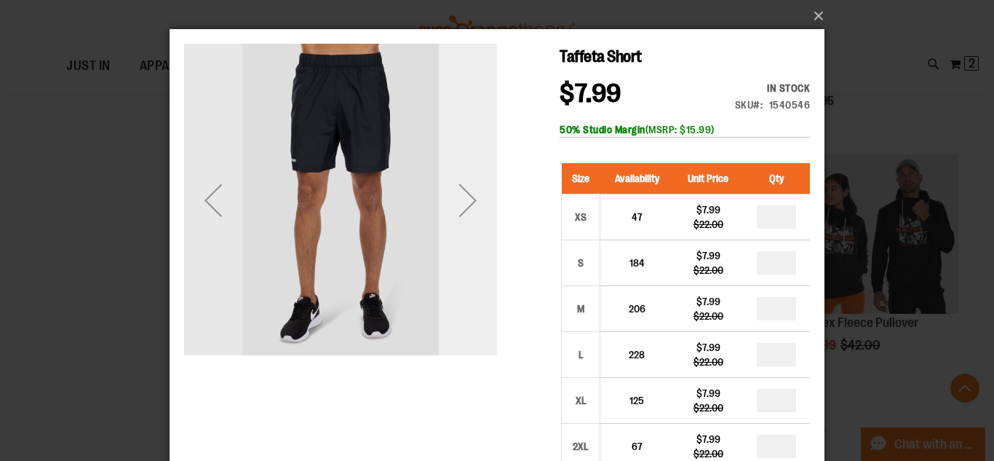
click at [482, 208] on div "Next" at bounding box center [468, 200] width 58 height 58
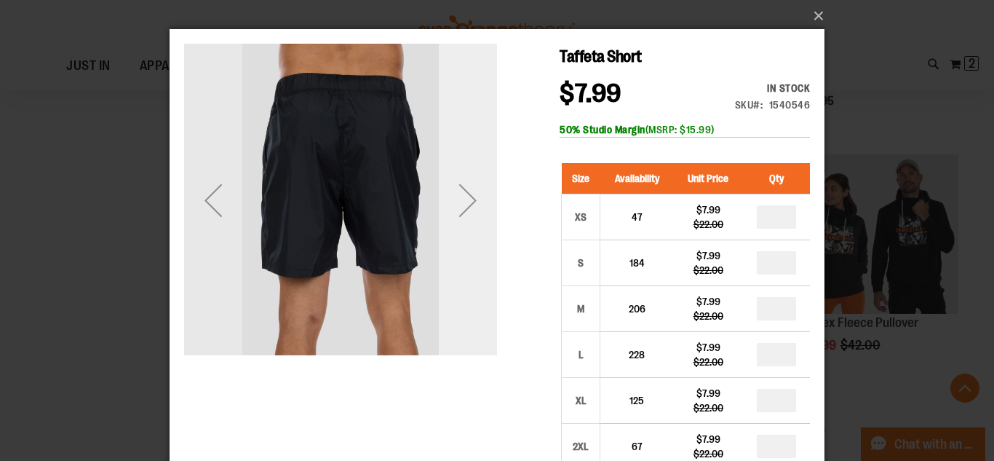
click at [482, 208] on div "Next" at bounding box center [468, 200] width 58 height 58
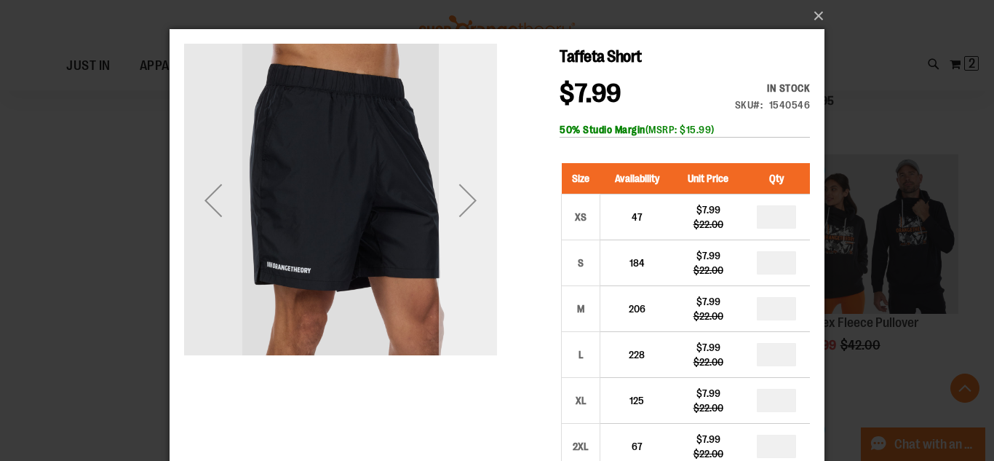
click at [482, 208] on div "Next" at bounding box center [468, 200] width 58 height 58
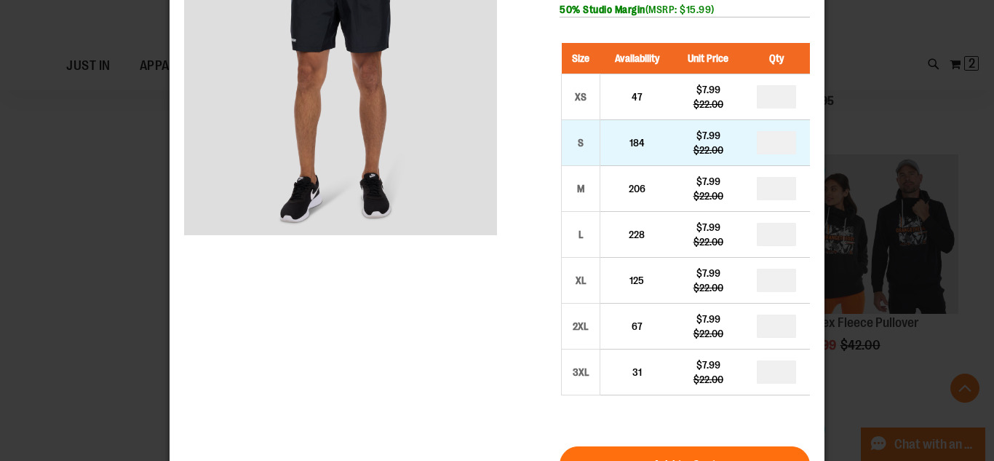
scroll to position [121, 0]
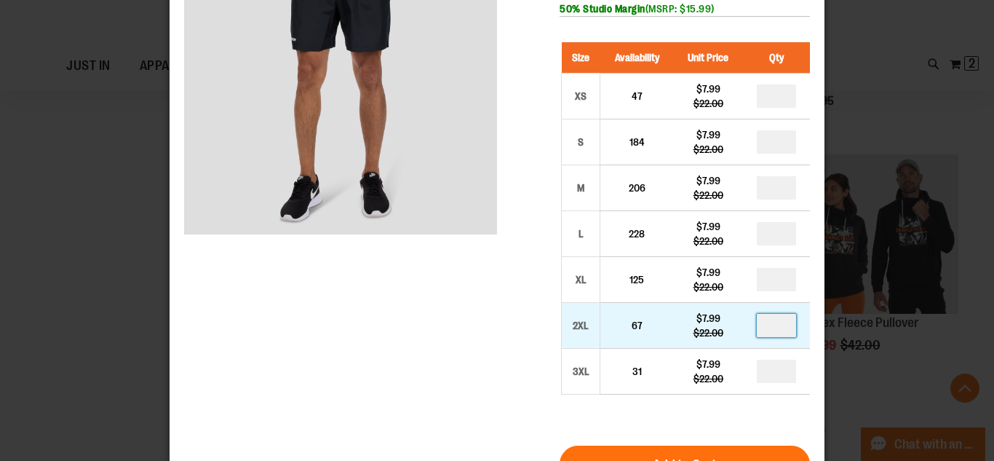
click at [787, 323] on input "number" at bounding box center [776, 325] width 39 height 23
type input "*"
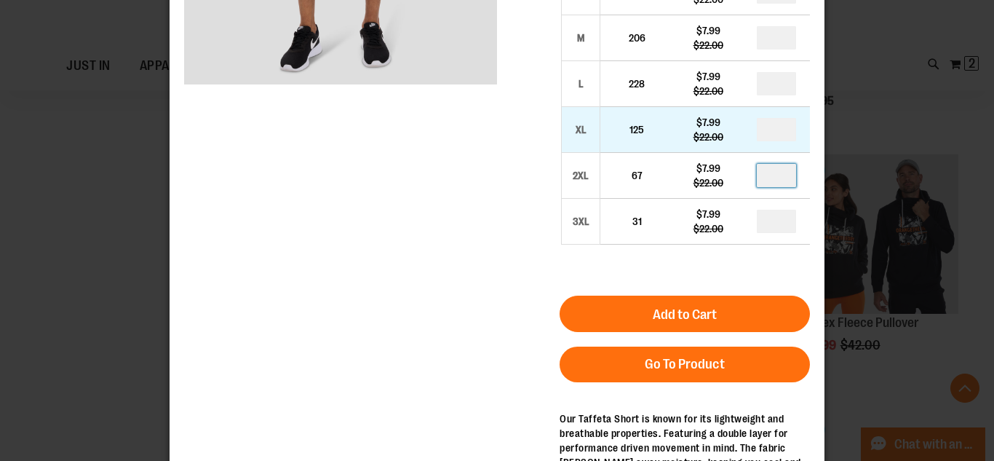
scroll to position [293, 0]
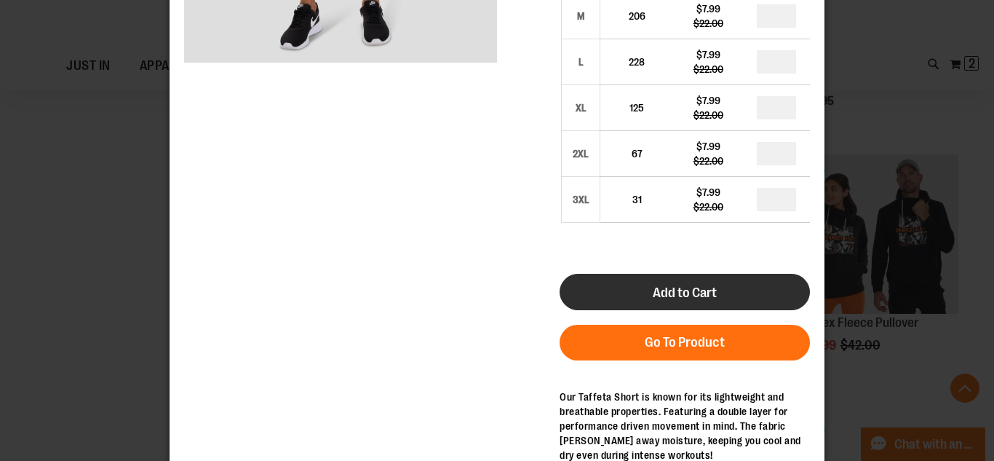
click at [707, 285] on span "Add to Cart" at bounding box center [685, 293] width 64 height 16
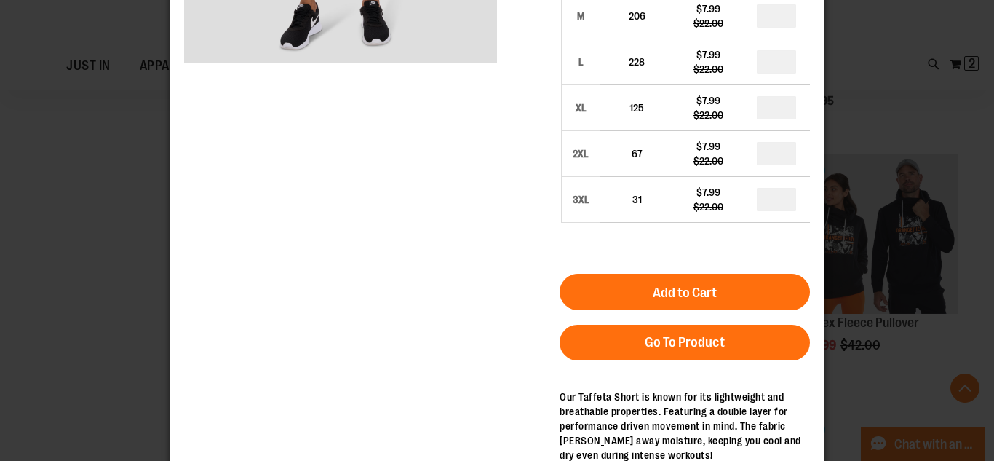
scroll to position [0, 0]
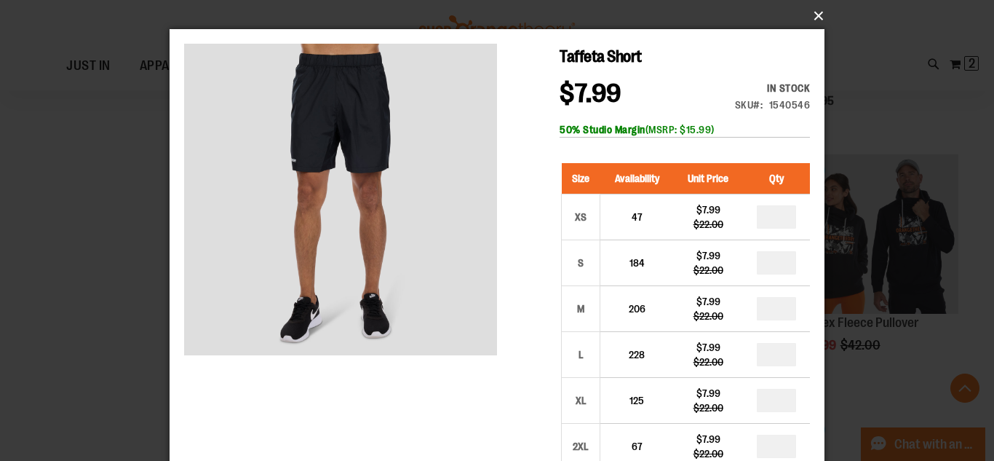
click at [817, 16] on button "×" at bounding box center [501, 16] width 655 height 32
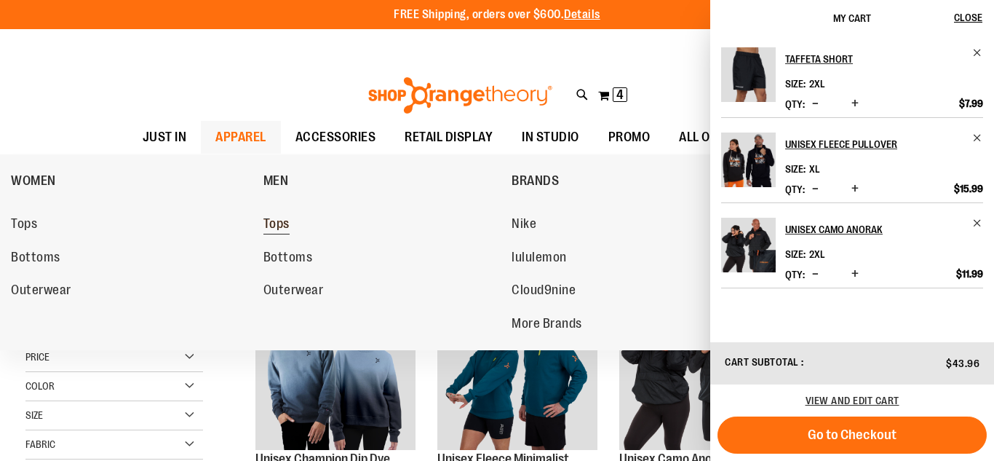
click at [287, 226] on span "Tops" at bounding box center [277, 225] width 26 height 18
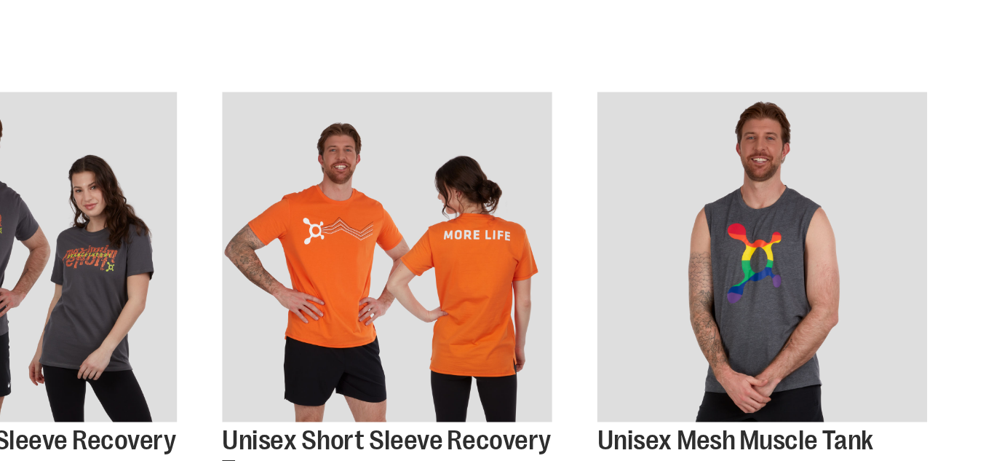
scroll to position [381, 0]
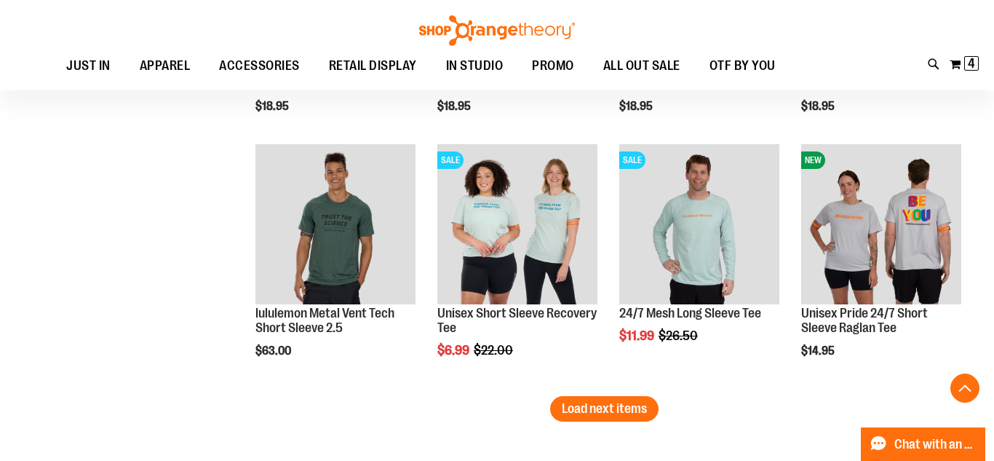
scroll to position [2221, 0]
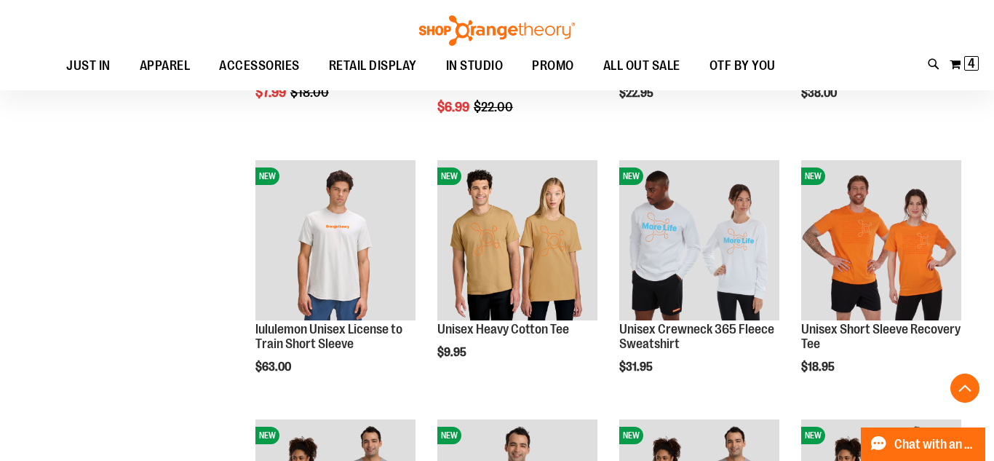
scroll to position [903, 0]
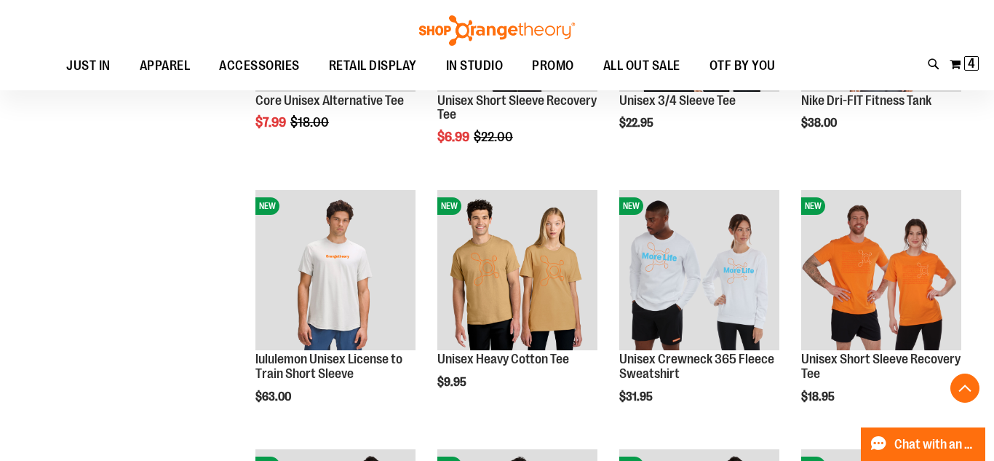
scroll to position [775, 0]
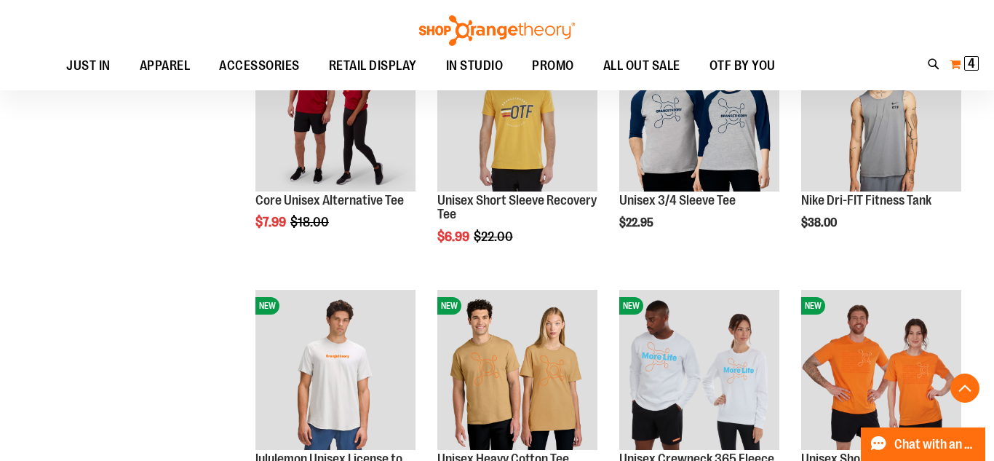
click at [965, 71] on button "My Cart 4 4 items" at bounding box center [964, 63] width 31 height 23
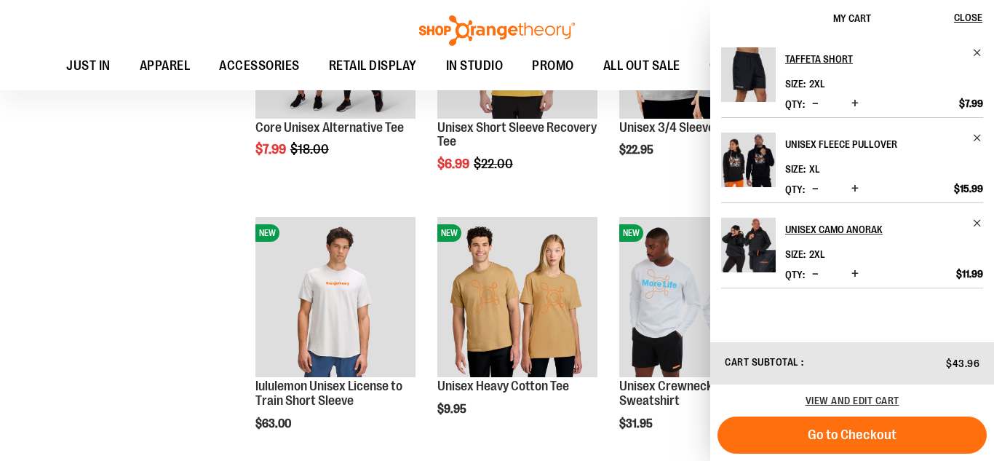
scroll to position [845, 0]
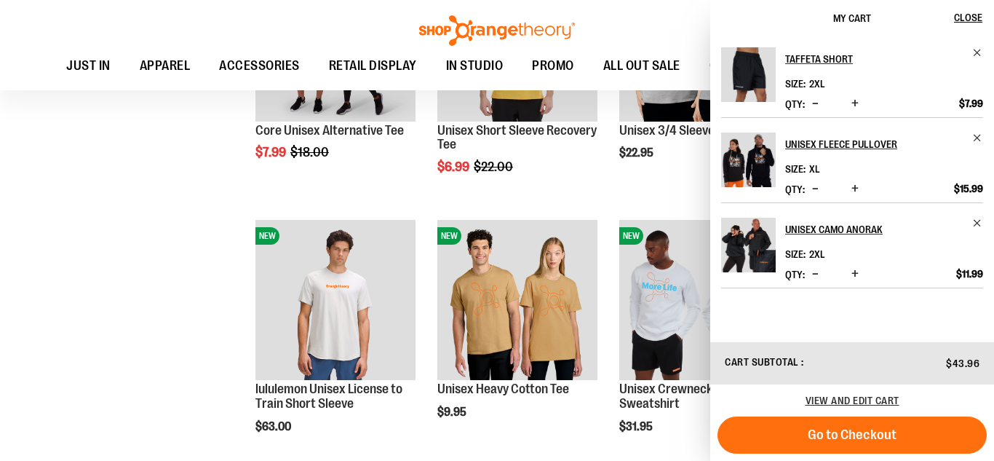
click at [838, 312] on div "Taffeta Short Size 2XL *" at bounding box center [852, 188] width 284 height 304
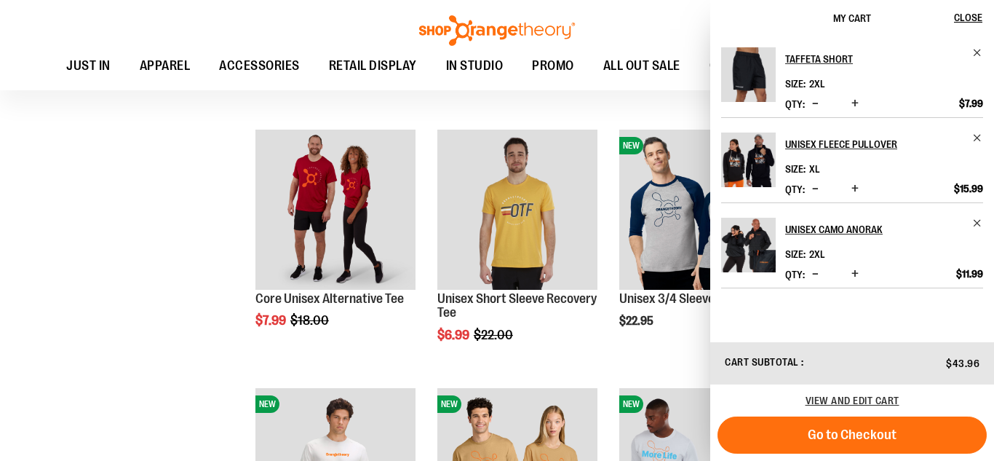
scroll to position [558, 0]
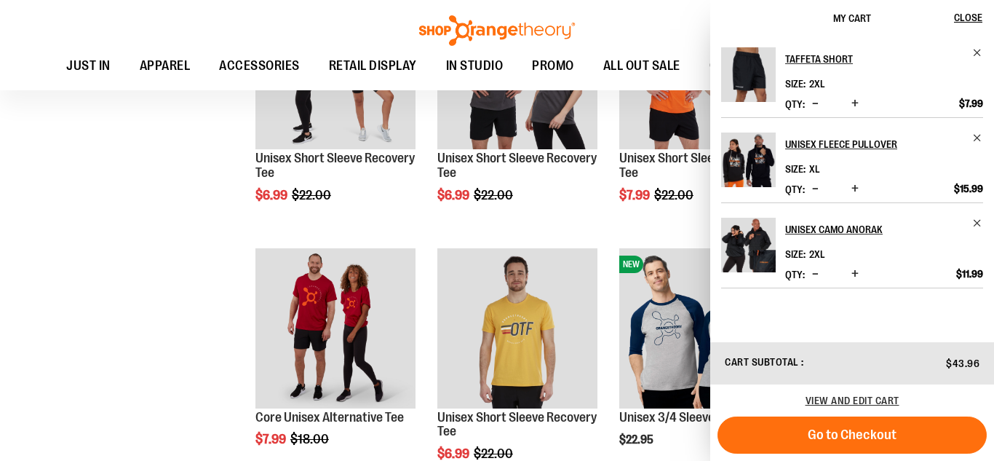
click at [860, 18] on span "My Cart" at bounding box center [853, 18] width 38 height 12
click at [858, 355] on h3 "Cart Subtotal $43.96" at bounding box center [852, 363] width 284 height 42
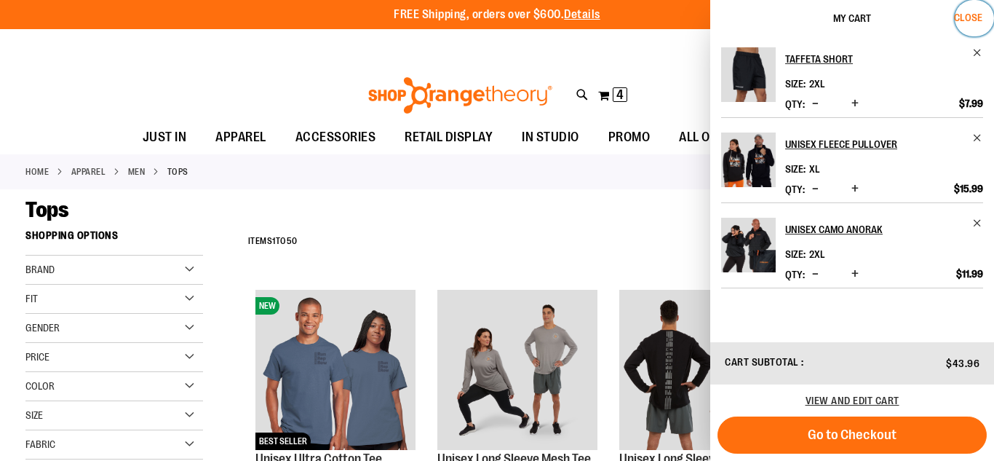
click at [975, 7] on button "Close" at bounding box center [974, 18] width 39 height 36
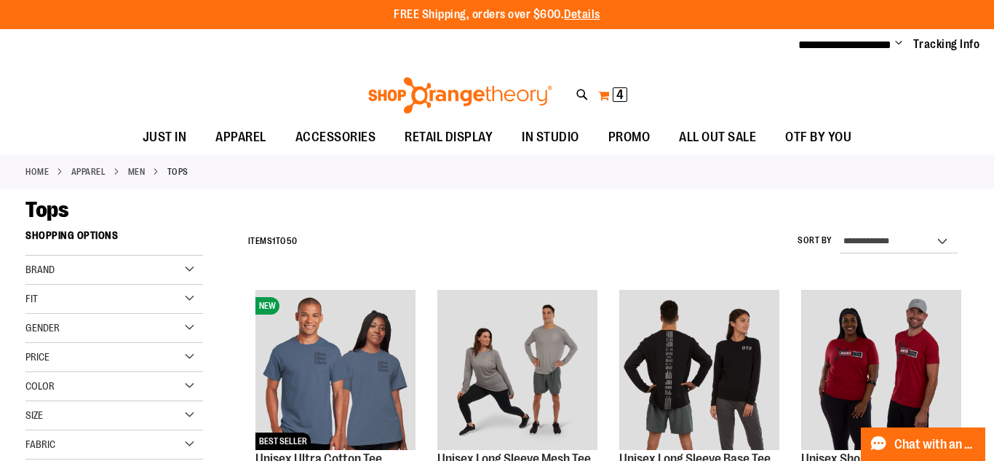
click at [606, 94] on button "My Cart 4 4 items" at bounding box center [613, 95] width 31 height 23
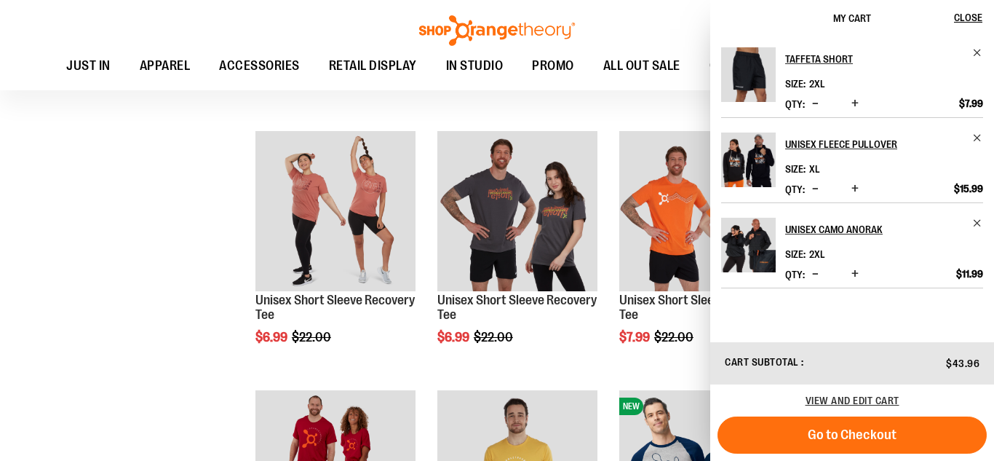
scroll to position [431, 0]
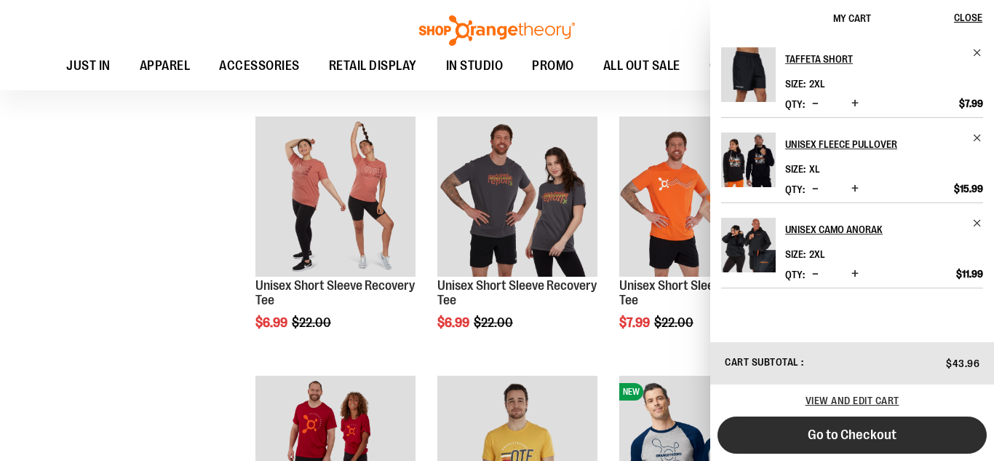
click at [837, 433] on span "Go to Checkout" at bounding box center [852, 435] width 89 height 16
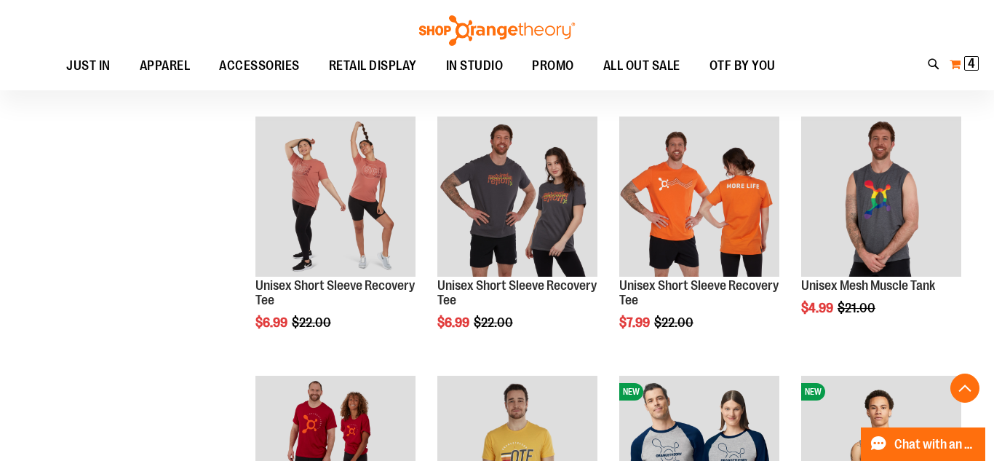
click at [962, 76] on button "My Cart 4 4 items" at bounding box center [964, 63] width 31 height 23
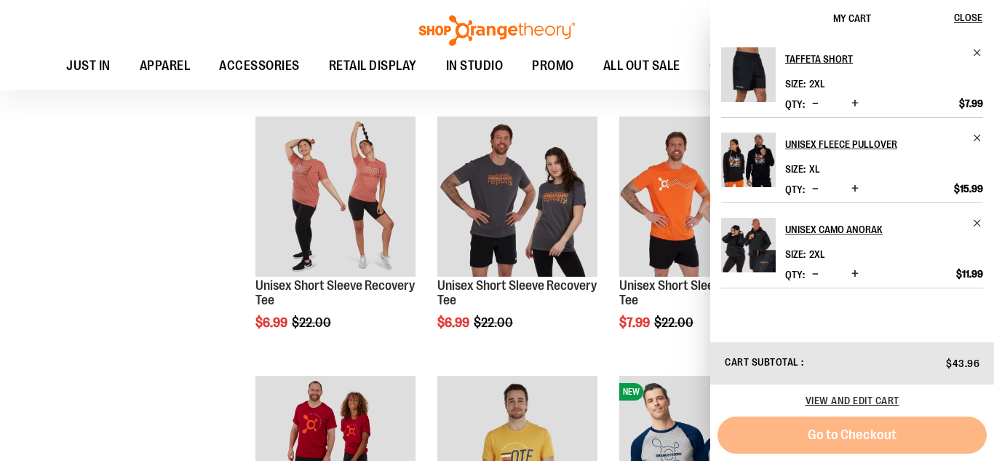
scroll to position [510, 0]
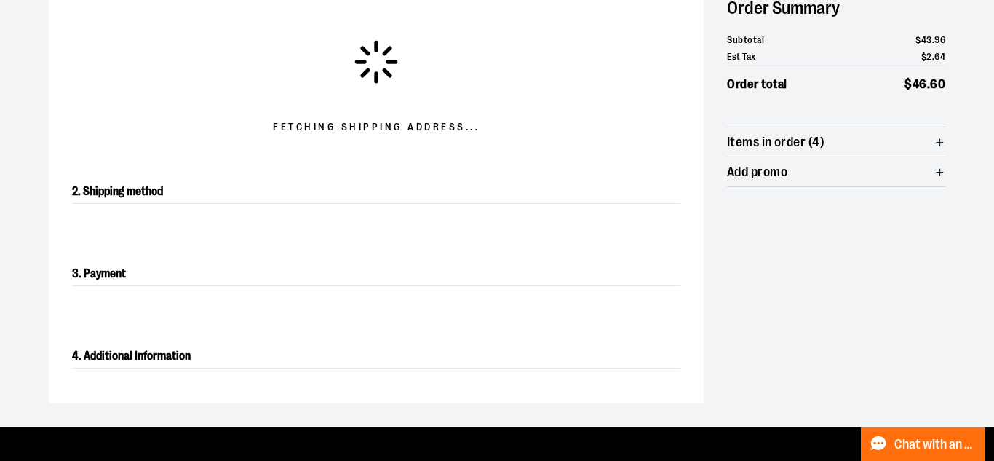
scroll to position [179, 0]
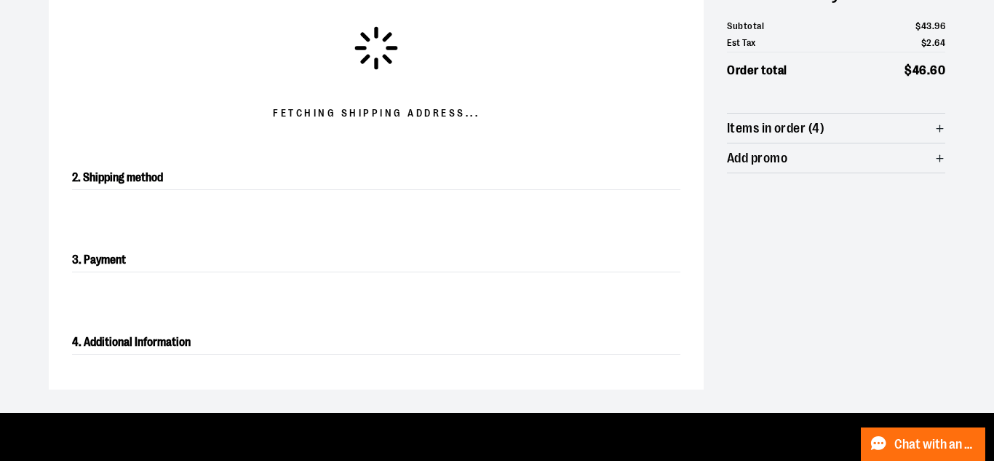
click at [811, 122] on span "Items in order (4)" at bounding box center [776, 129] width 98 height 14
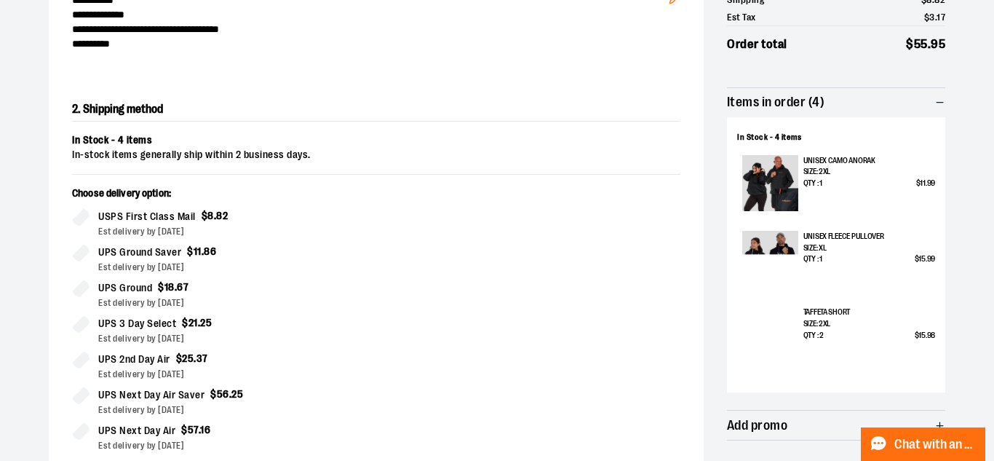
scroll to position [0, 0]
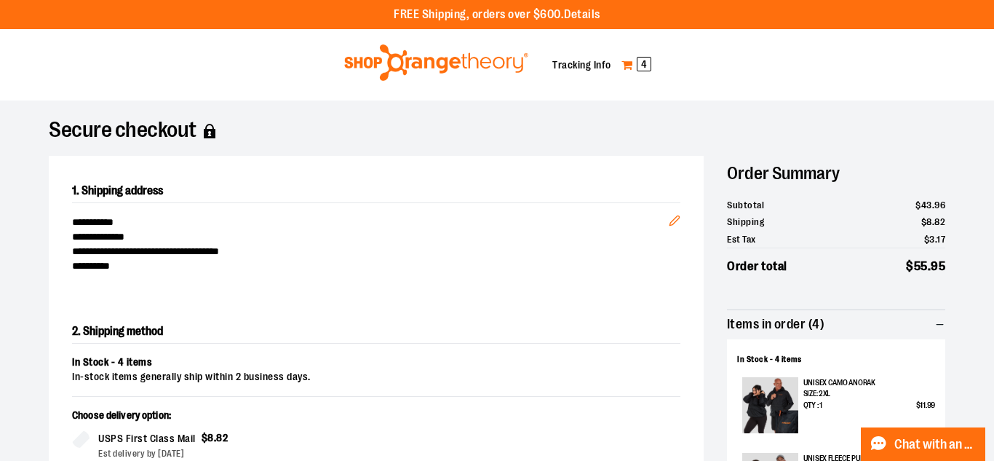
click at [644, 63] on span "4" at bounding box center [644, 64] width 15 height 15
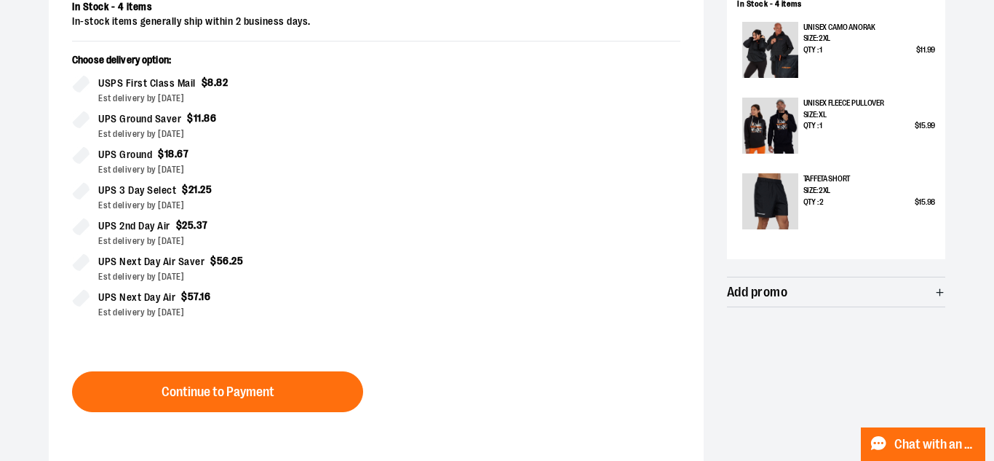
scroll to position [358, 0]
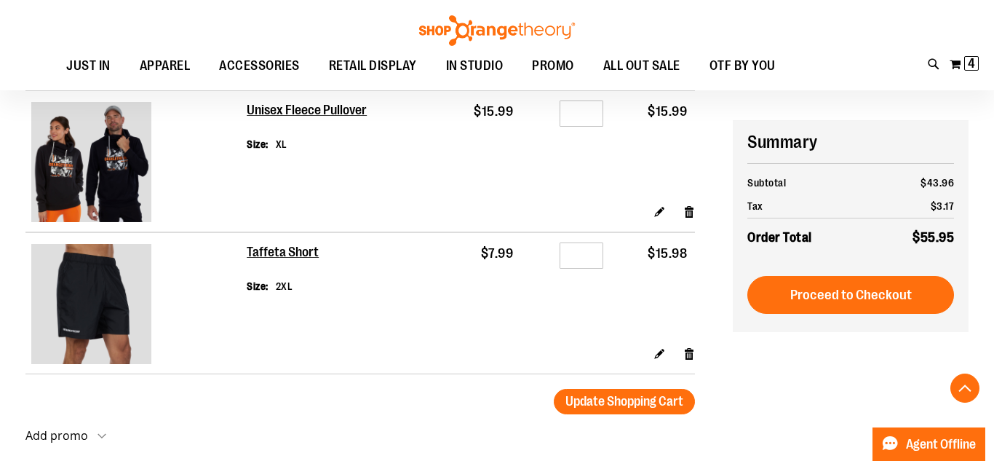
scroll to position [309, 0]
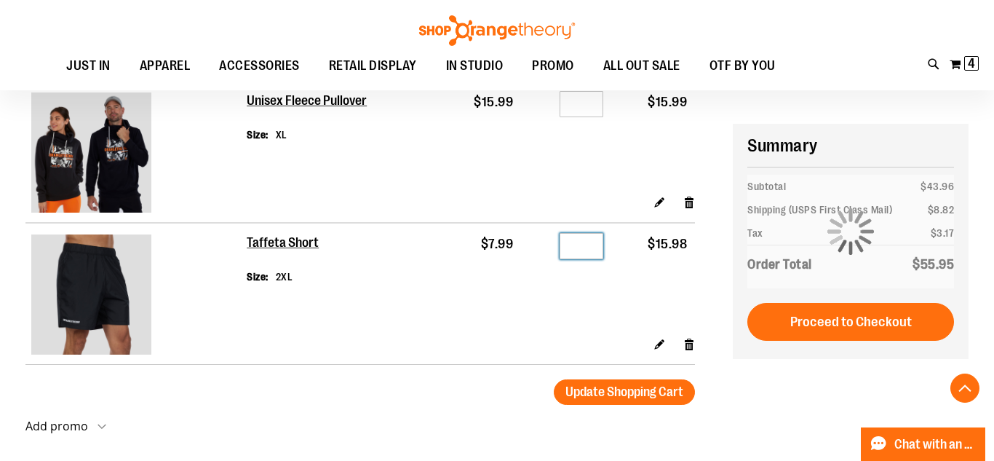
click at [587, 244] on input "*" at bounding box center [582, 246] width 44 height 26
type input "*"
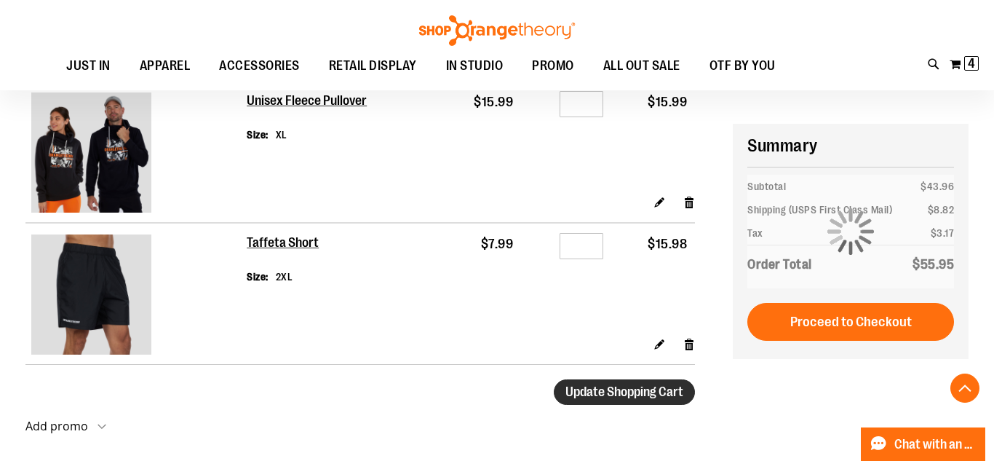
click at [585, 387] on span "Update Shopping Cart" at bounding box center [625, 391] width 118 height 15
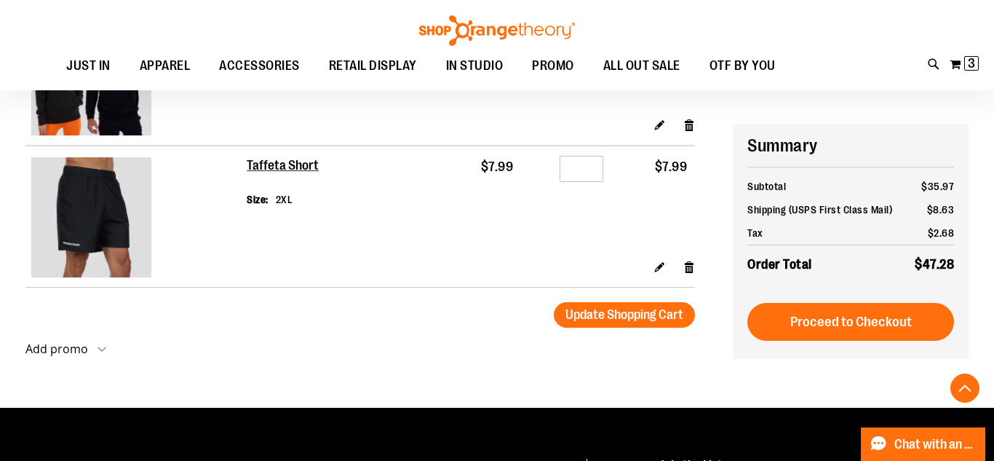
scroll to position [389, 0]
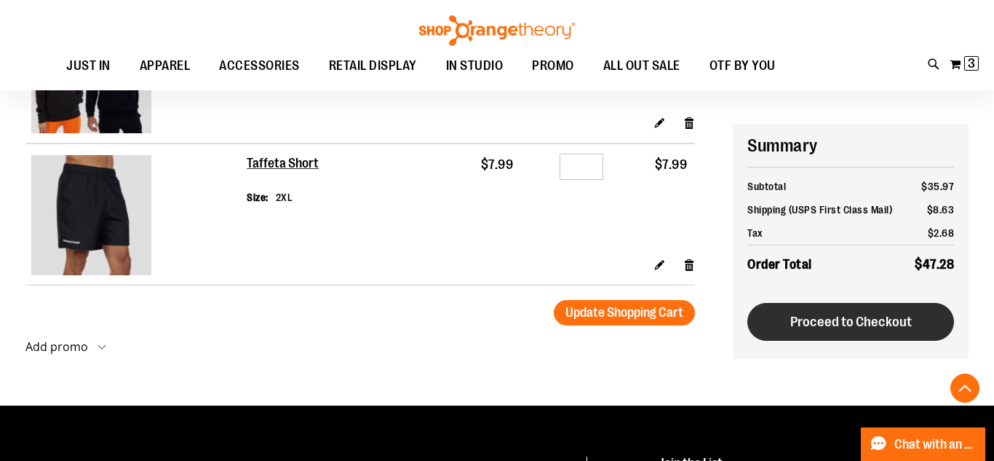
click at [828, 320] on span "Proceed to Checkout" at bounding box center [852, 322] width 122 height 16
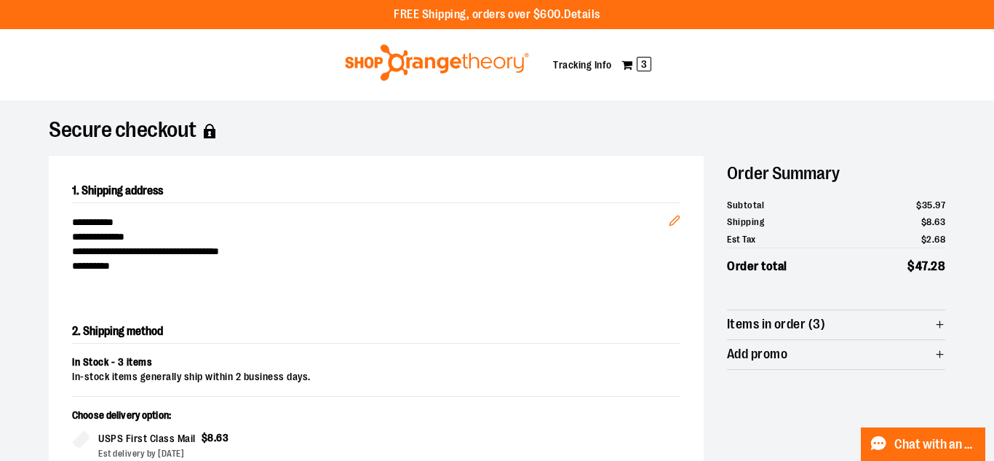
click at [940, 320] on icon "button" at bounding box center [940, 324] width 11 height 11
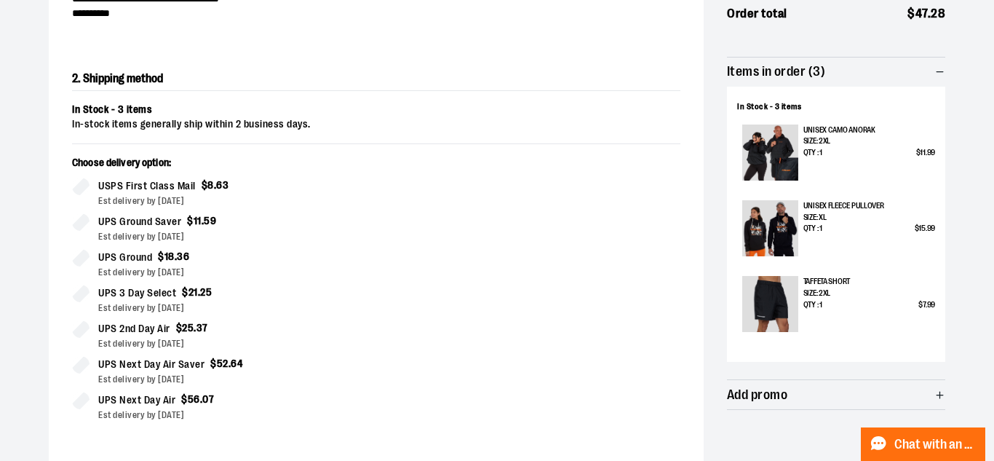
scroll to position [261, 0]
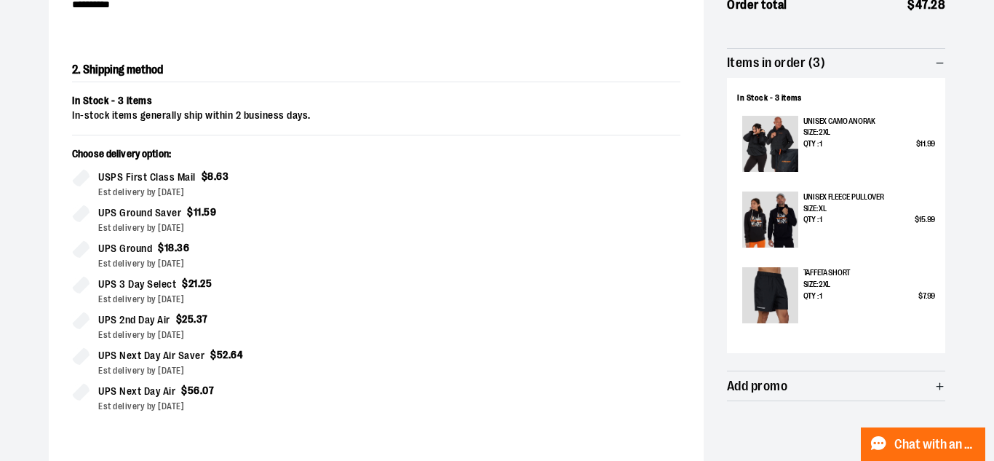
click at [821, 378] on span "Add promo" at bounding box center [836, 385] width 218 height 29
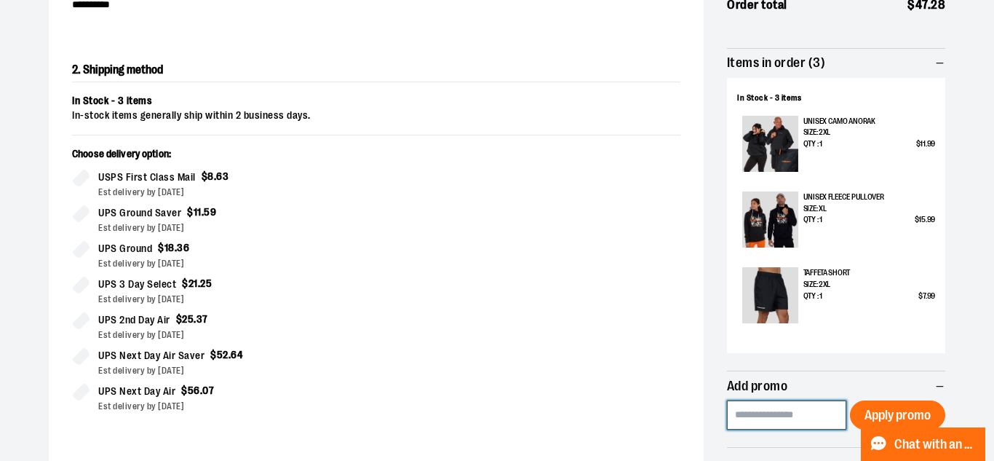
click at [785, 411] on input at bounding box center [786, 414] width 119 height 29
paste input "*********"
type input "*********"
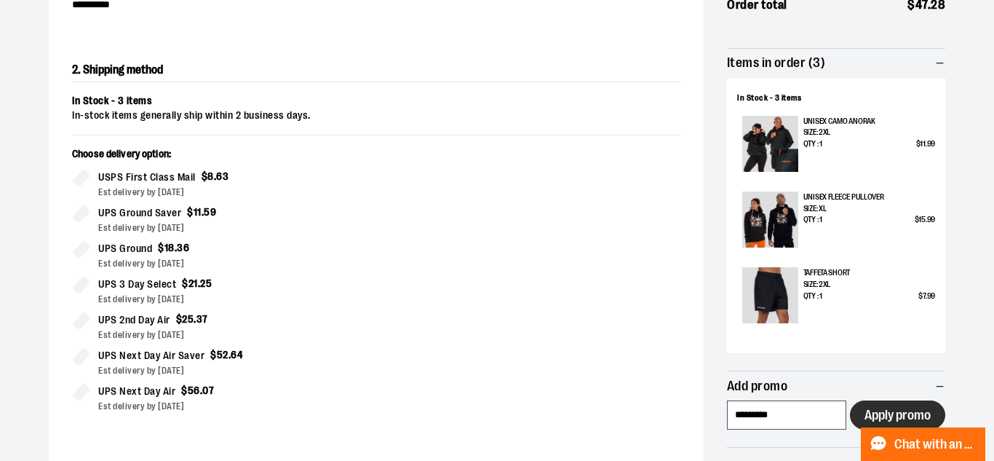
click at [881, 408] on span "Apply promo" at bounding box center [898, 415] width 66 height 14
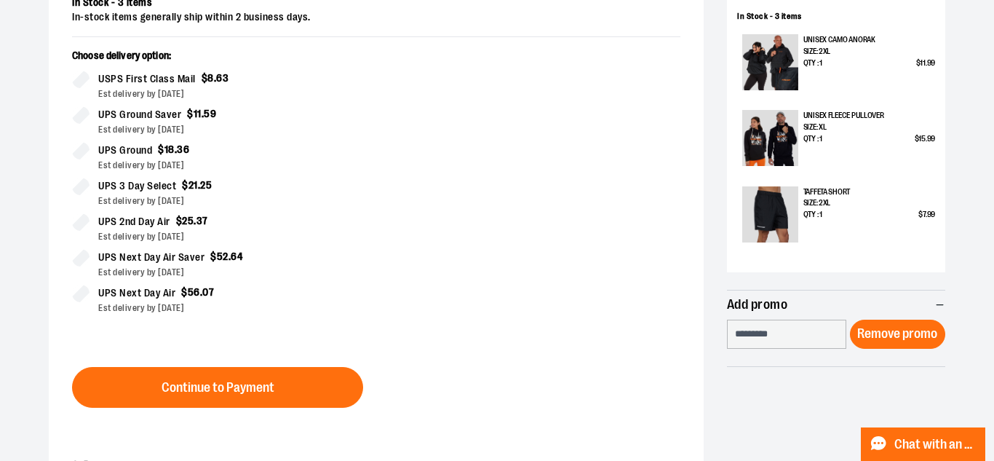
scroll to position [379, 0]
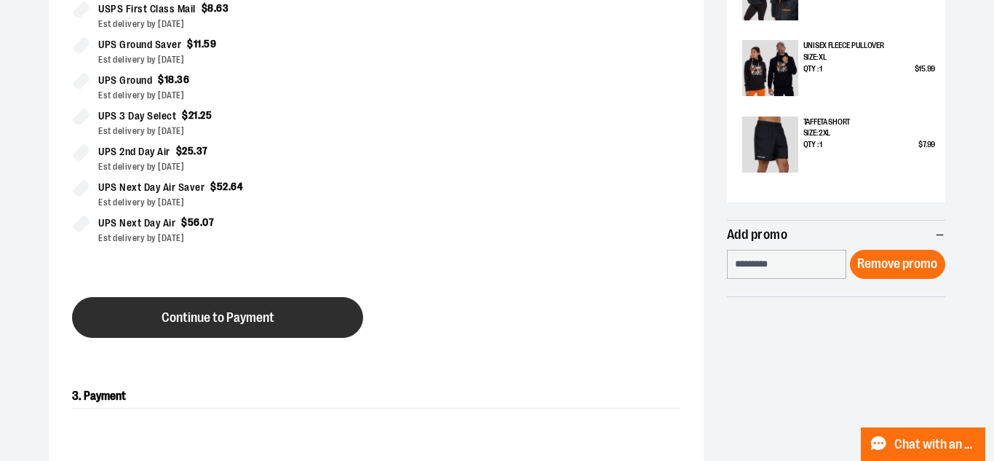
click at [218, 327] on button "Continue to Payment" at bounding box center [217, 317] width 291 height 41
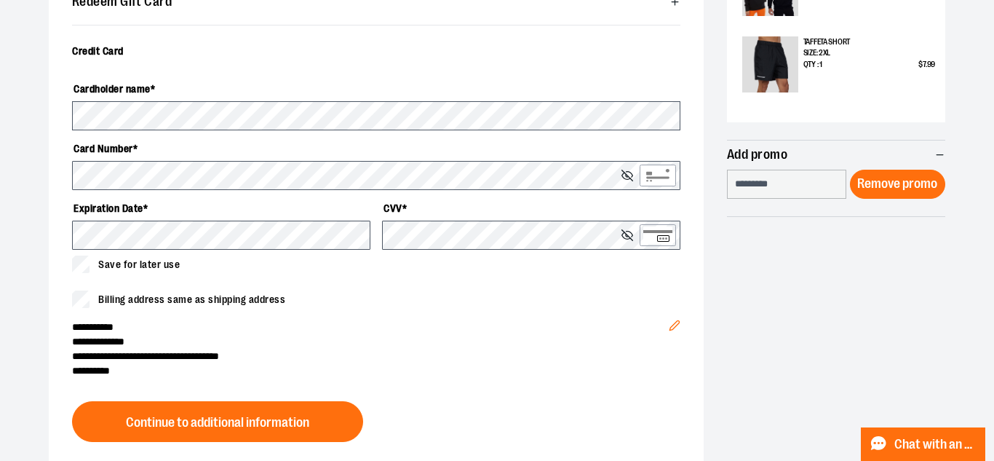
scroll to position [515, 0]
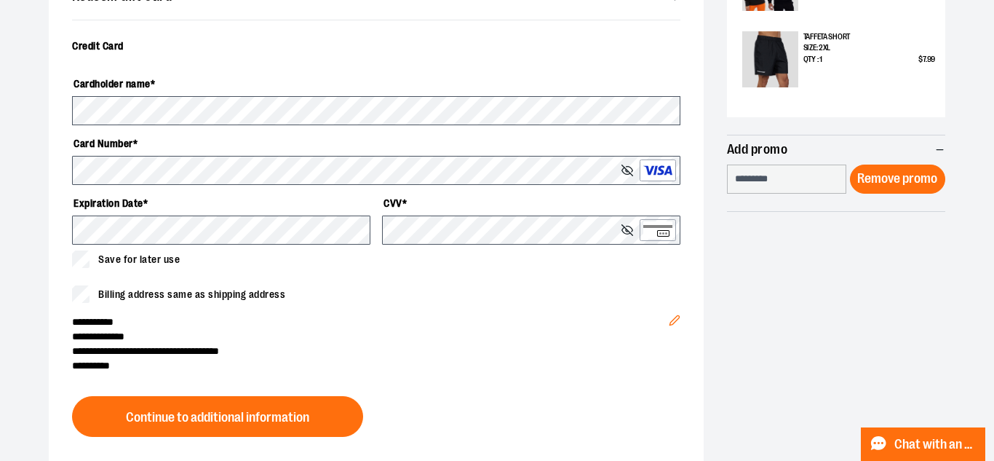
click at [41, 201] on div "**********" at bounding box center [497, 76] width 932 height 980
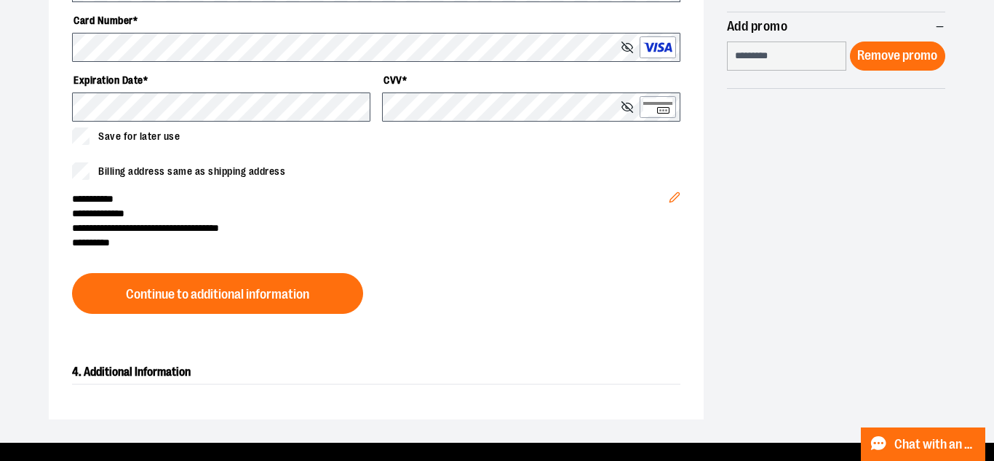
scroll to position [639, 0]
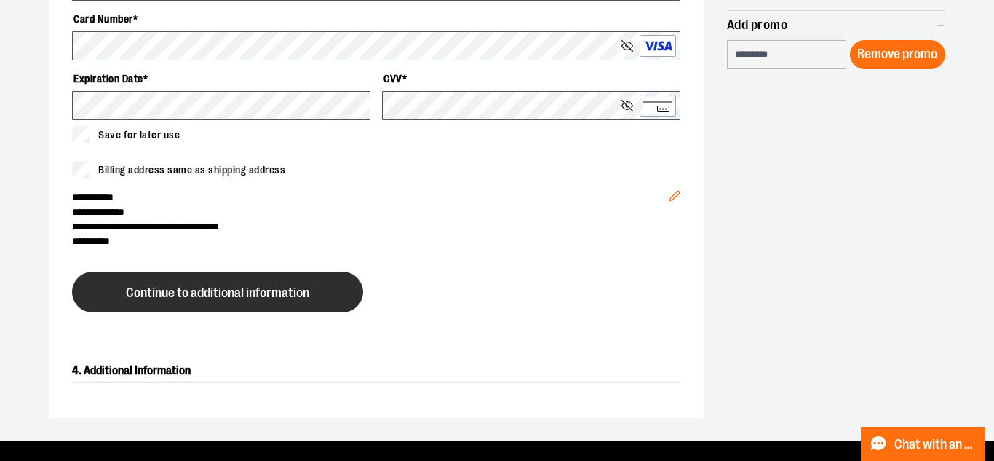
click at [266, 300] on button "Continue to additional information" at bounding box center [217, 292] width 291 height 41
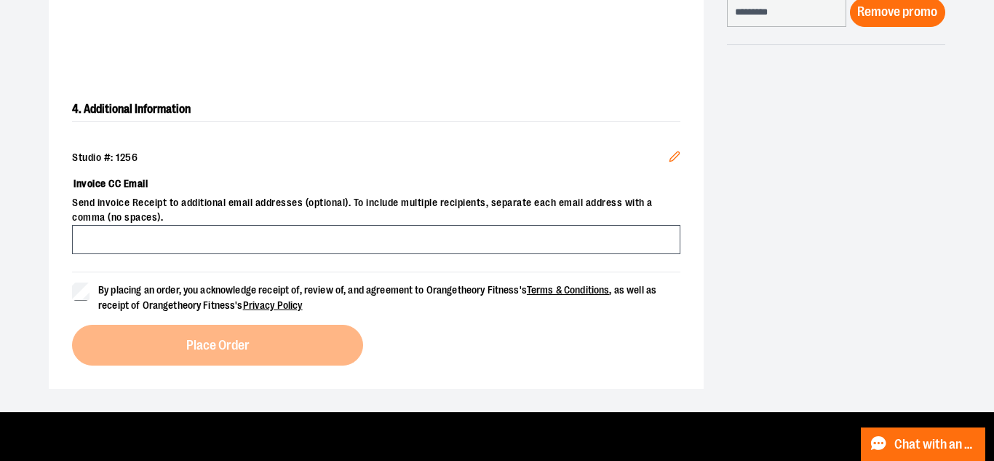
scroll to position [687, 0]
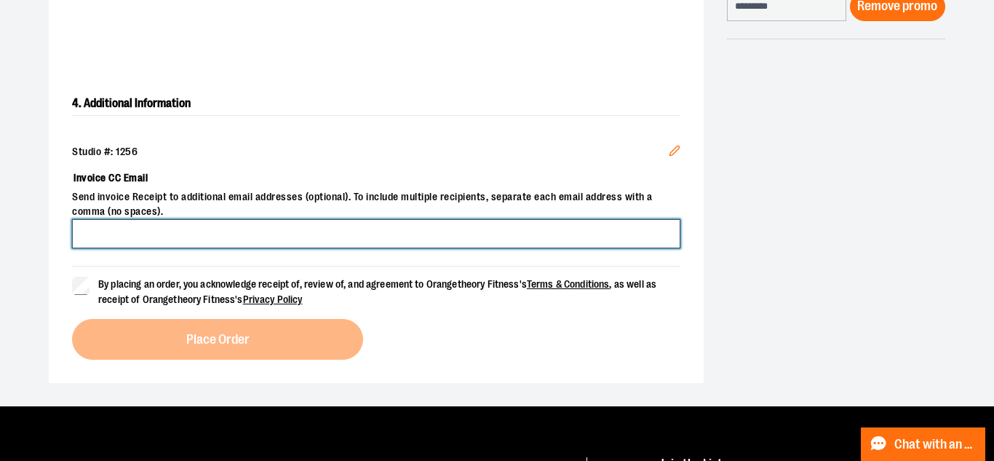
click at [437, 234] on input "Invoice CC Email" at bounding box center [376, 233] width 609 height 29
type input "**********"
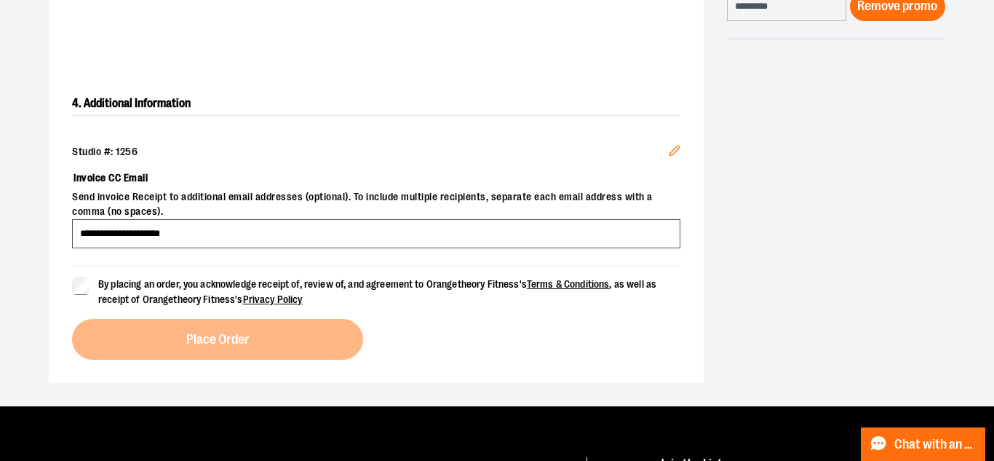
click at [121, 284] on span "By placing an order, you acknowledge receipt of, review of, and agreement to Or…" at bounding box center [377, 291] width 558 height 27
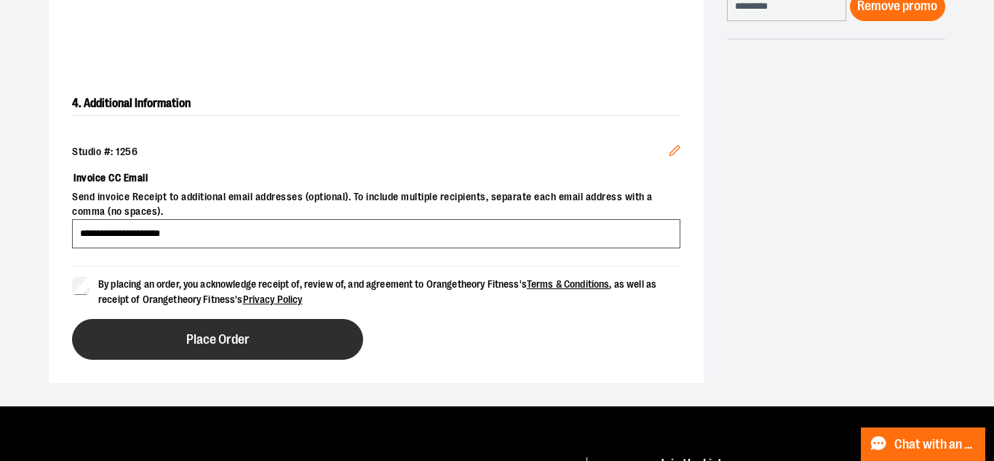
click at [199, 335] on span "Place Order" at bounding box center [217, 340] width 63 height 14
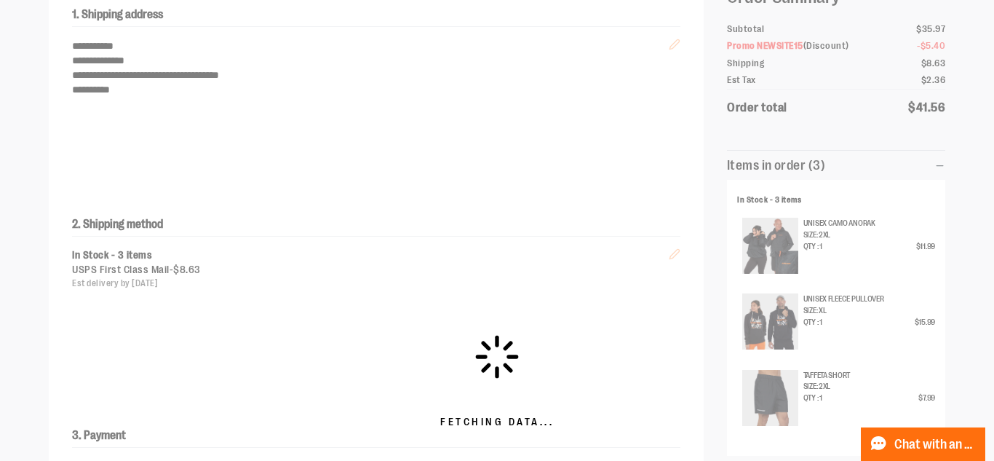
scroll to position [177, 0]
